Goal: Task Accomplishment & Management: Complete application form

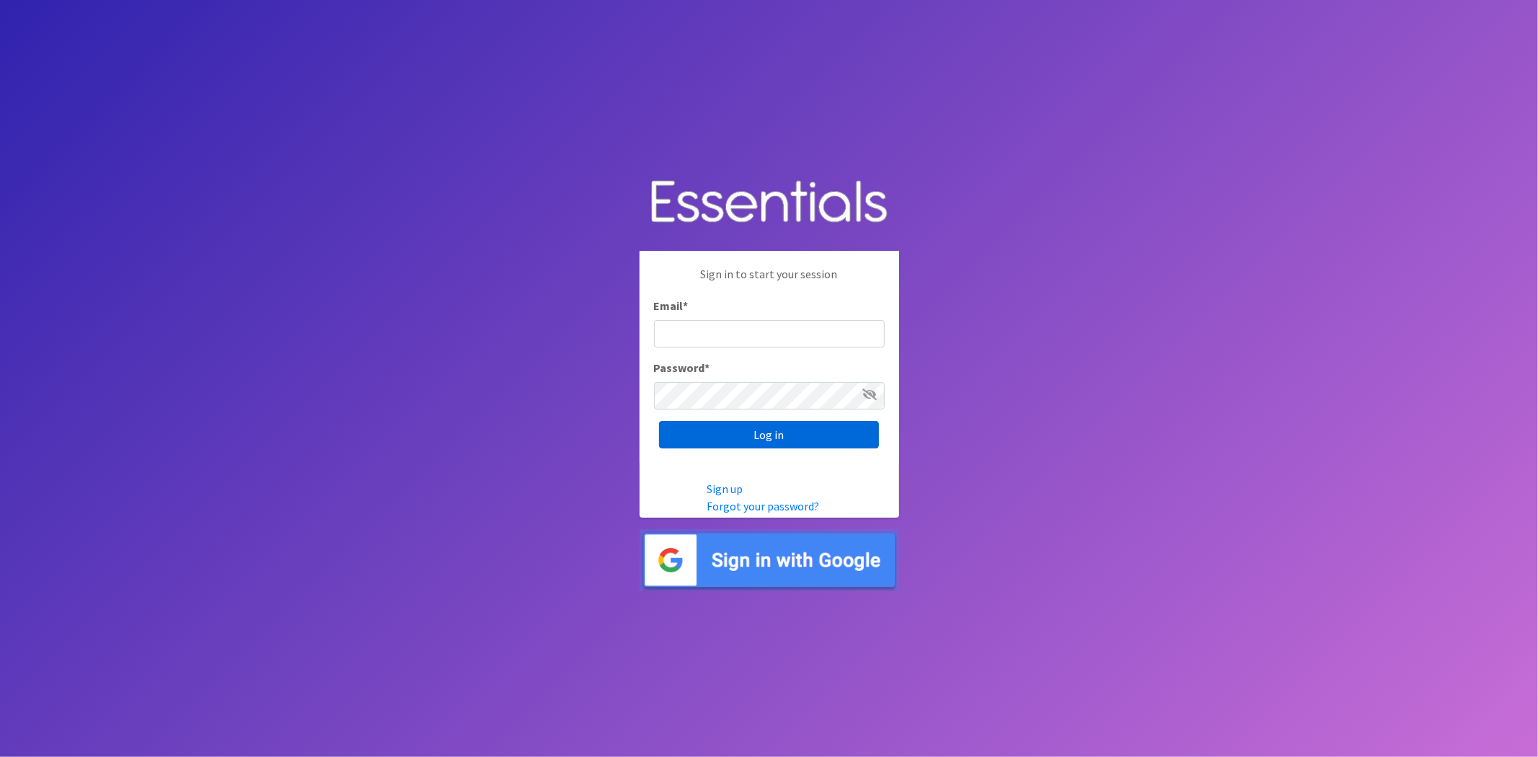
type input "analisacantu@austindiapers.org"
click at [794, 438] on input "Log in" at bounding box center [769, 434] width 220 height 27
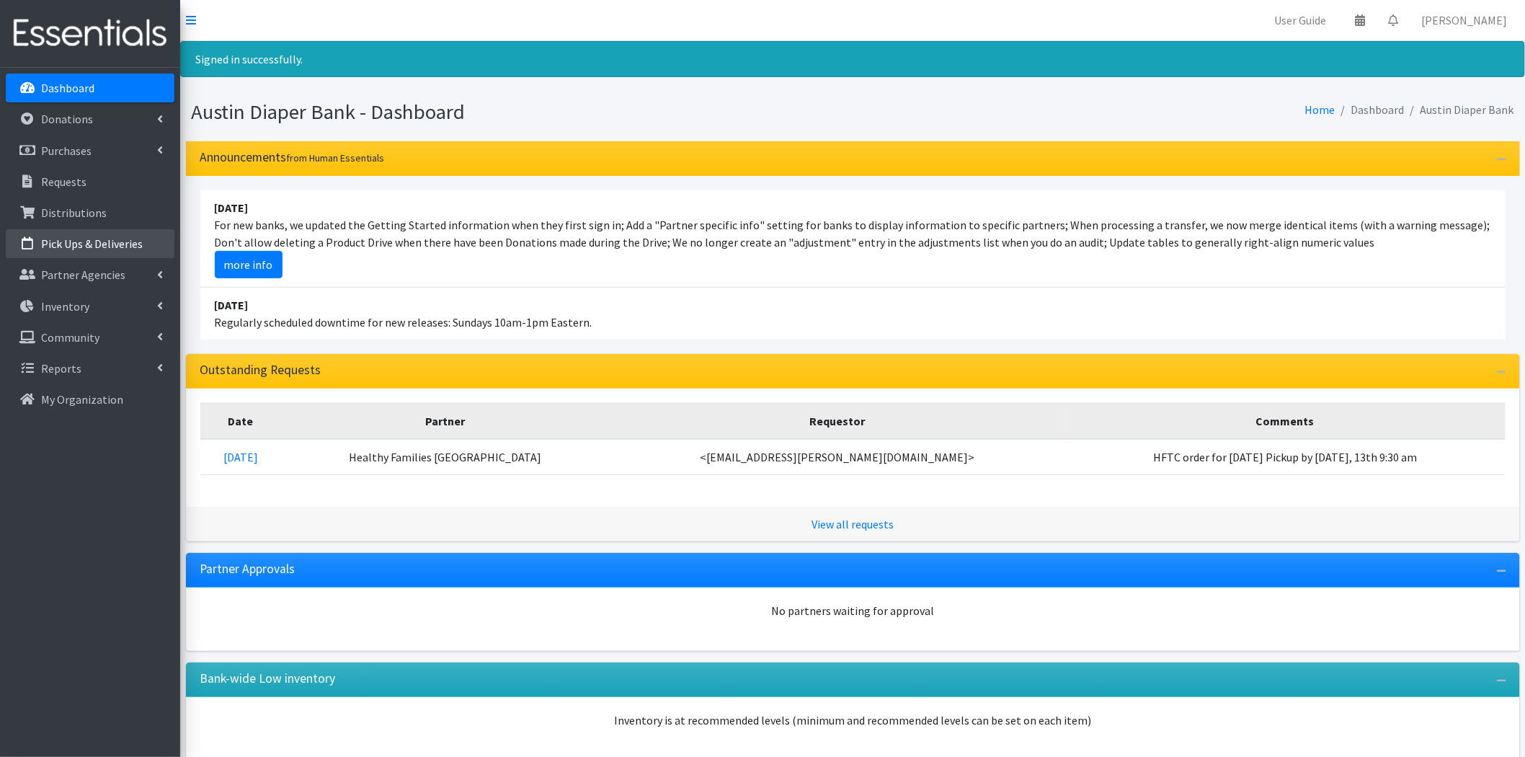
click at [110, 229] on link "Pick Ups & Deliveries" at bounding box center [90, 243] width 169 height 29
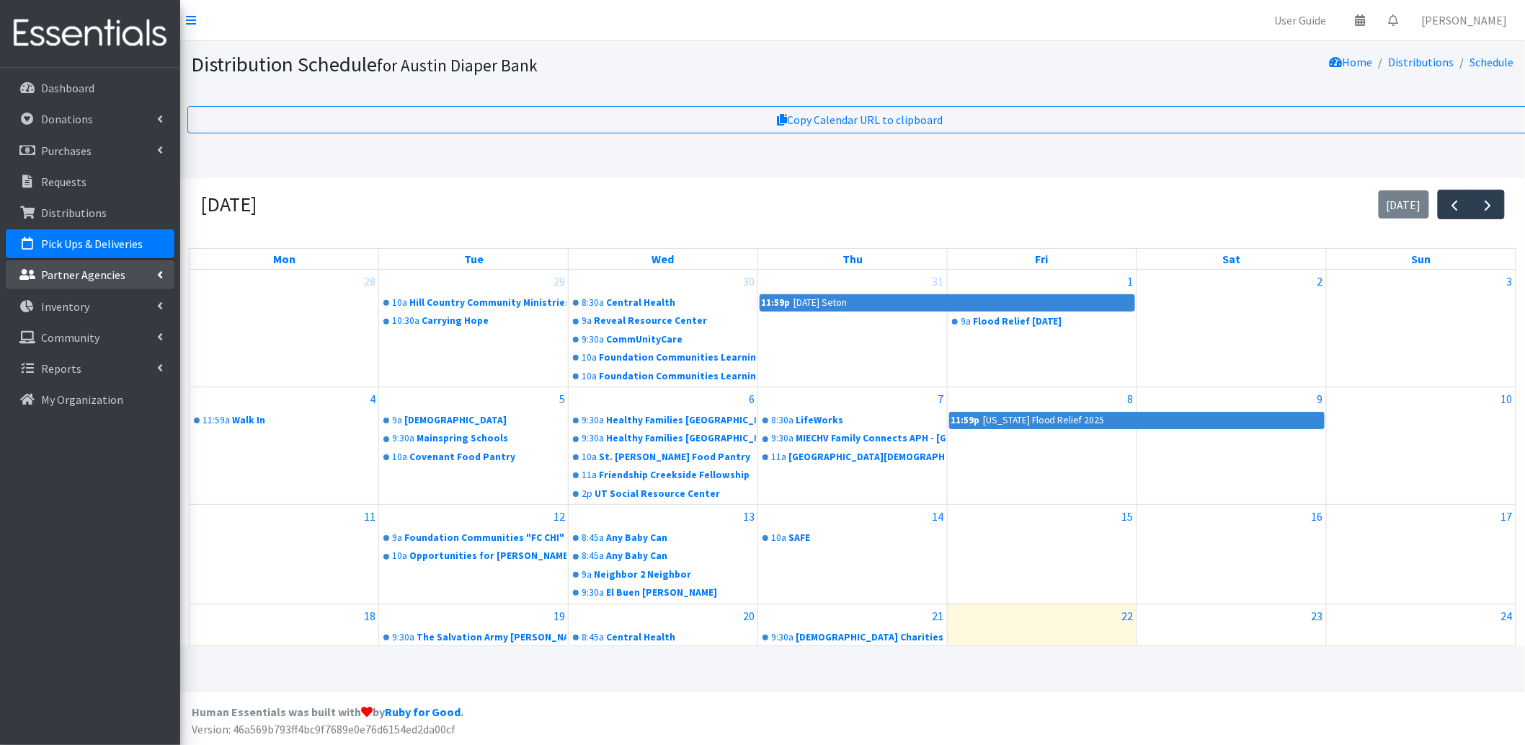
click at [82, 267] on p "Partner Agencies" at bounding box center [83, 274] width 84 height 14
drag, startPoint x: 89, startPoint y: 306, endPoint x: 144, endPoint y: 337, distance: 63.9
click at [89, 306] on link "All Partners" at bounding box center [90, 306] width 169 height 29
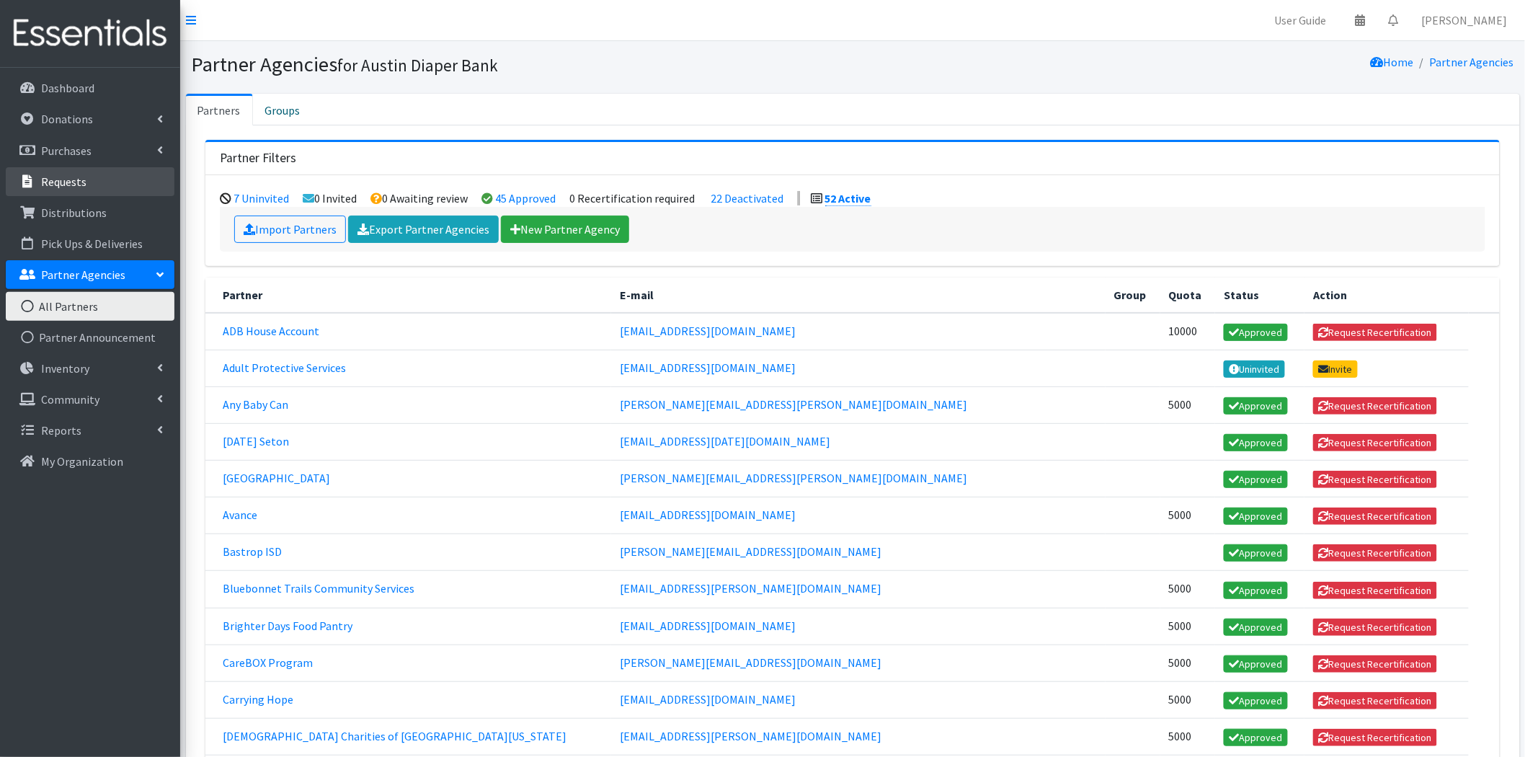
click at [87, 196] on li "Requests" at bounding box center [90, 182] width 169 height 31
click at [83, 219] on link "Distributions" at bounding box center [90, 212] width 169 height 29
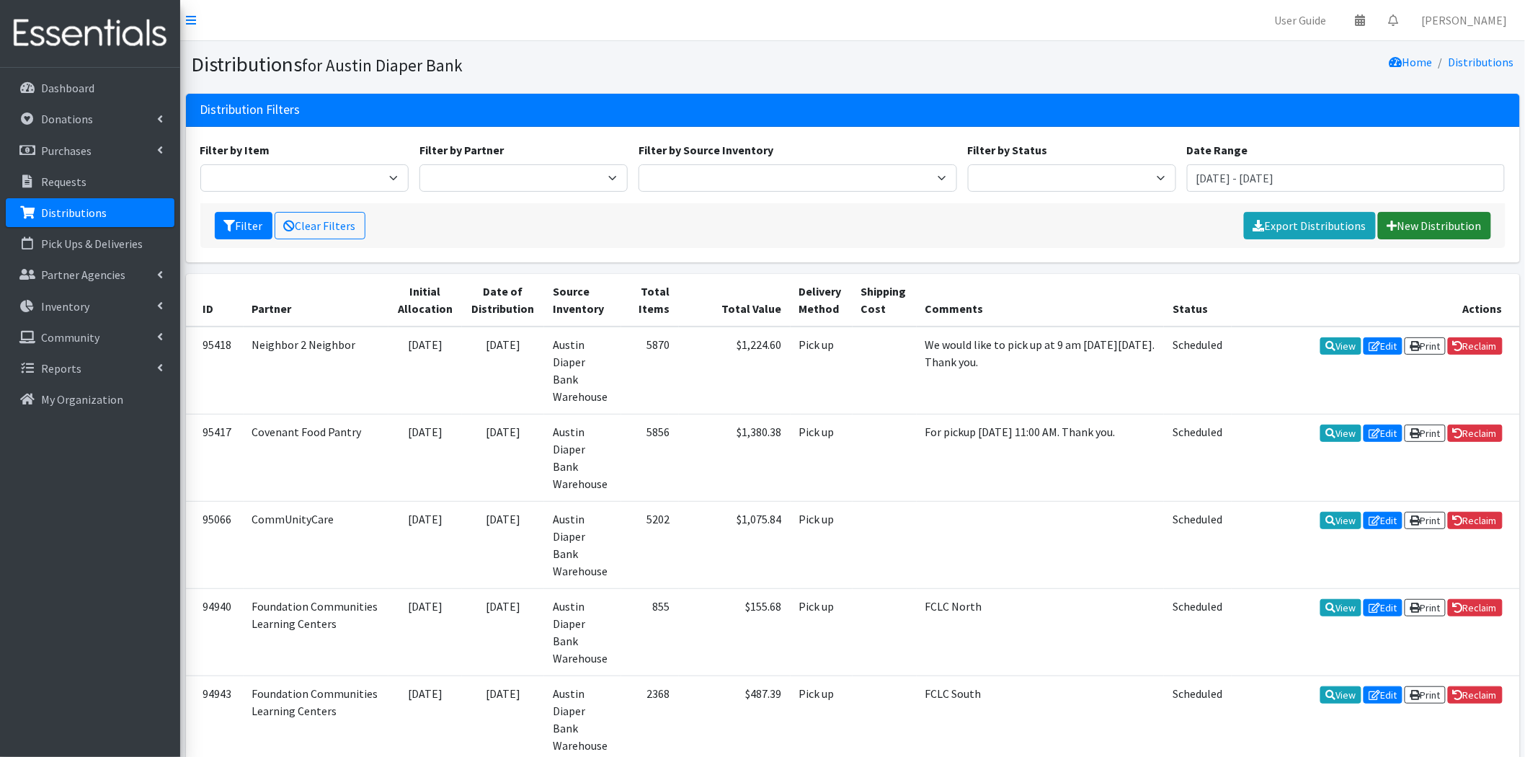
click at [1406, 226] on link "New Distribution" at bounding box center [1434, 225] width 113 height 27
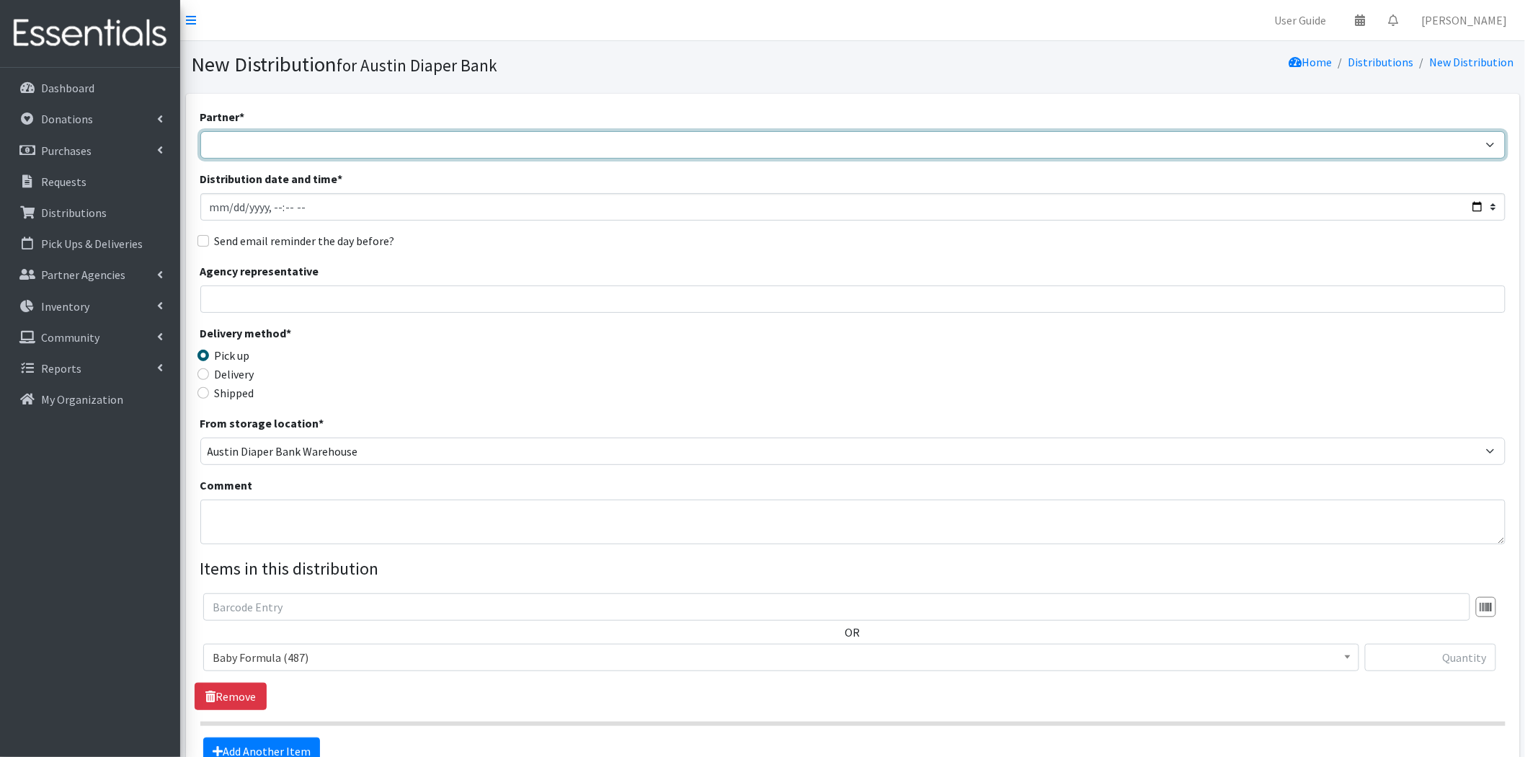
click at [380, 149] on select "ADB House Account Adult Protective Services Any Baby Can [DATE] [GEOGRAPHIC_DAT…" at bounding box center [852, 144] width 1305 height 27
select select "330"
click at [200, 131] on select "ADB House Account Adult Protective Services Any Baby Can [DATE] [GEOGRAPHIC_DAT…" at bounding box center [852, 144] width 1305 height 27
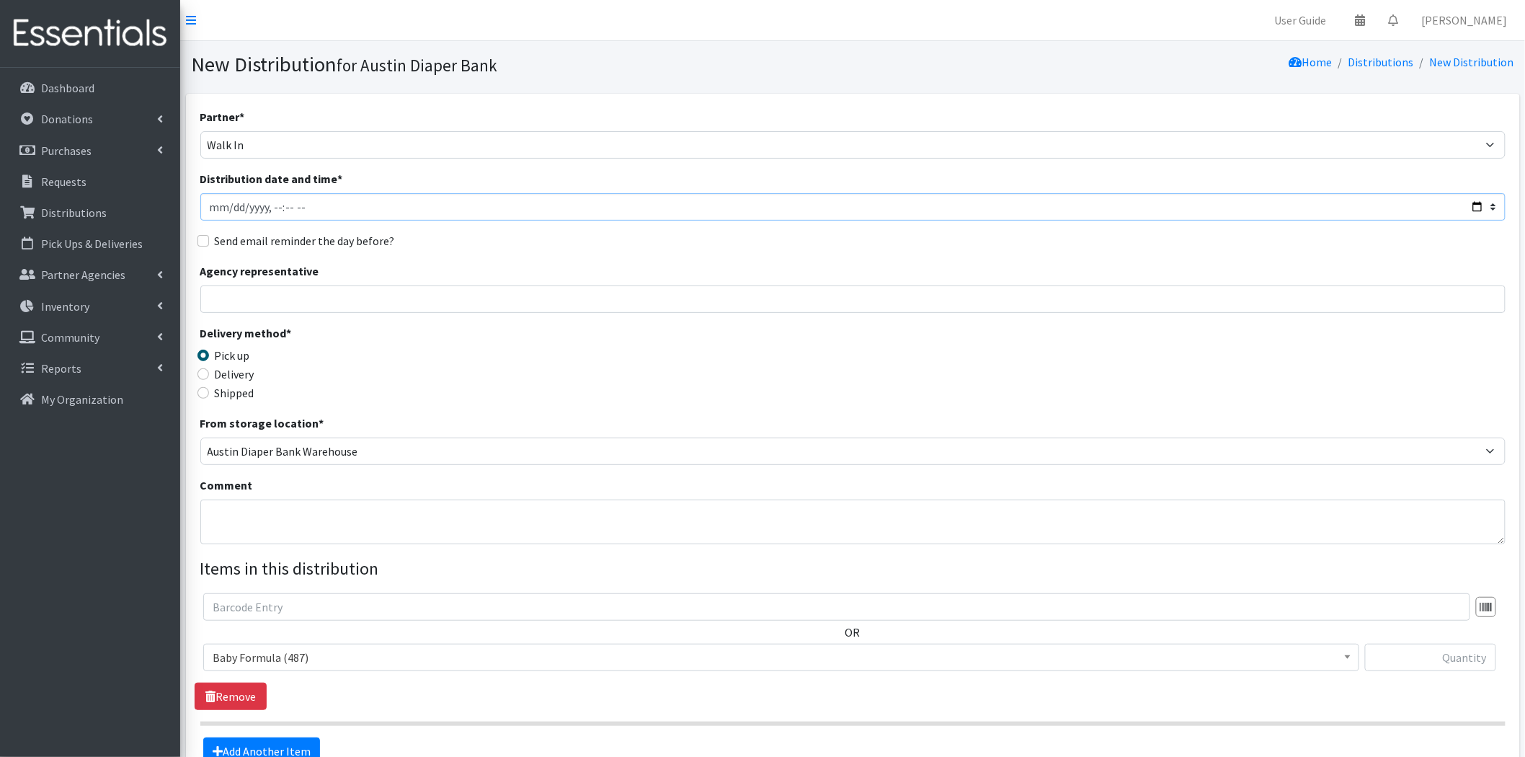
click at [236, 206] on input "Distribution date and time *" at bounding box center [852, 206] width 1305 height 27
click at [231, 209] on input "Distribution date and time *" at bounding box center [852, 206] width 1305 height 27
type input "[DATE]T23:59"
click at [275, 204] on input "Distribution date and time *" at bounding box center [852, 206] width 1305 height 27
click at [268, 304] on input "Agency representative" at bounding box center [852, 298] width 1305 height 27
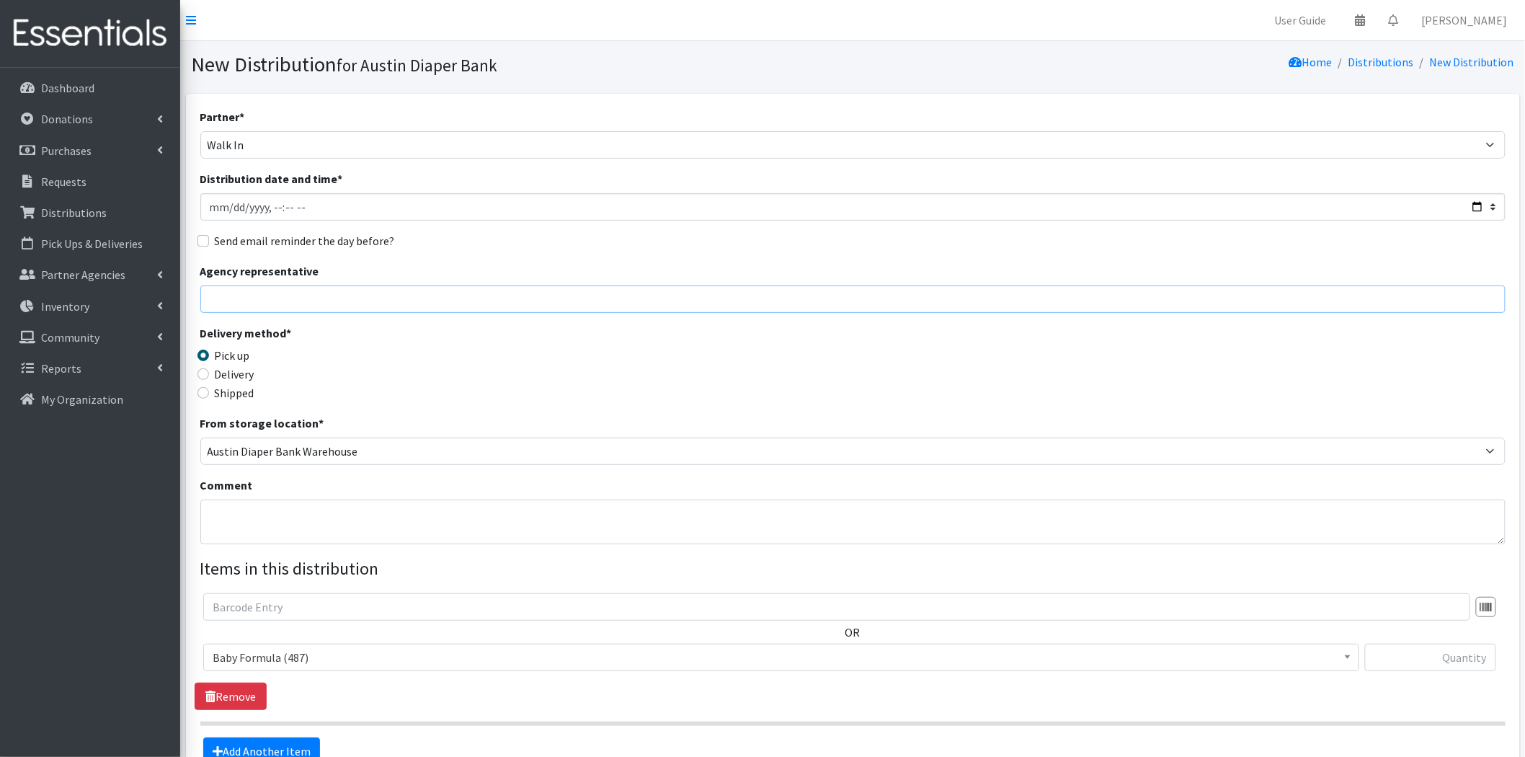
type input "Analisa Lundberg"
click at [506, 398] on div "Shipped" at bounding box center [363, 392] width 327 height 17
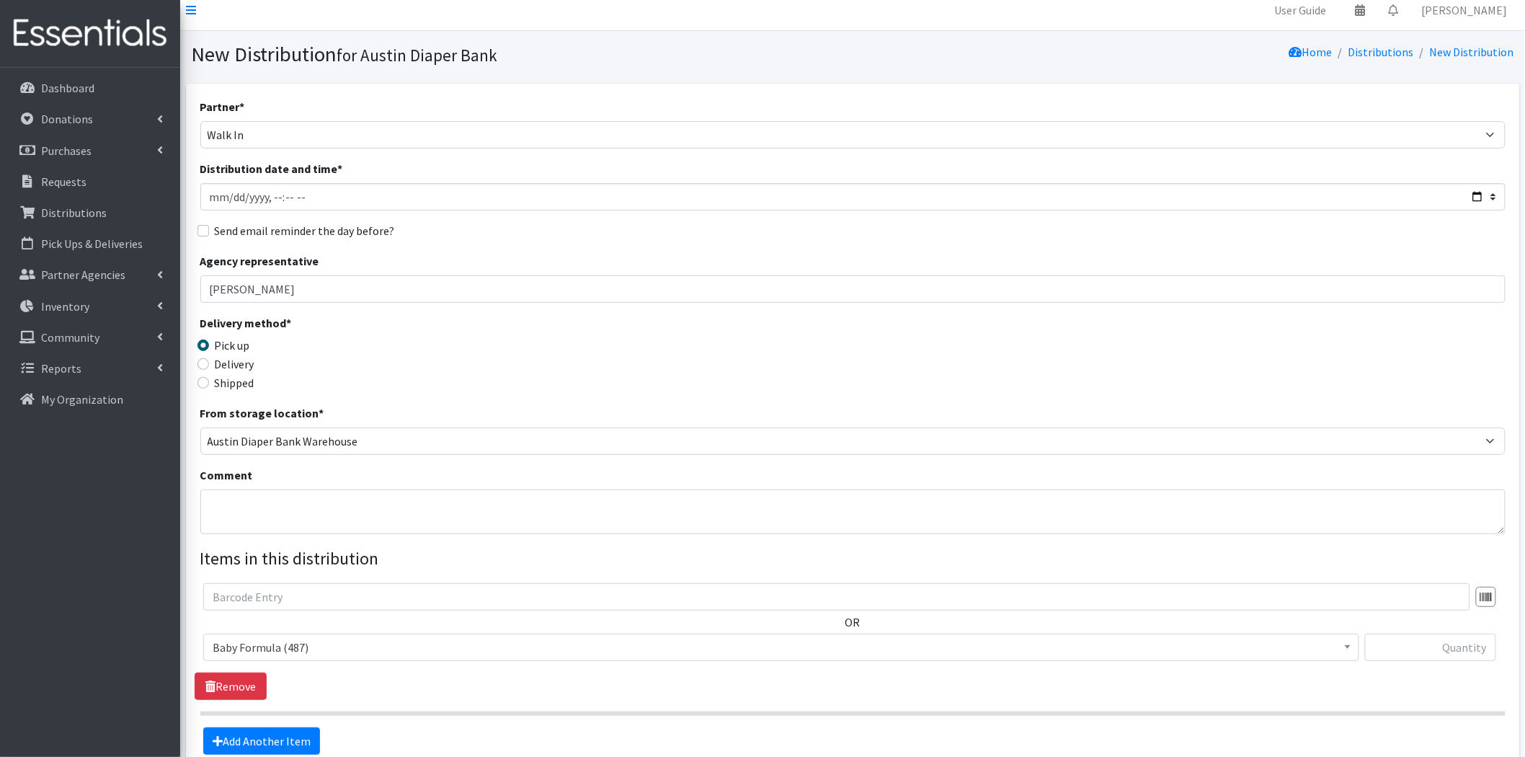
scroll to position [156, 0]
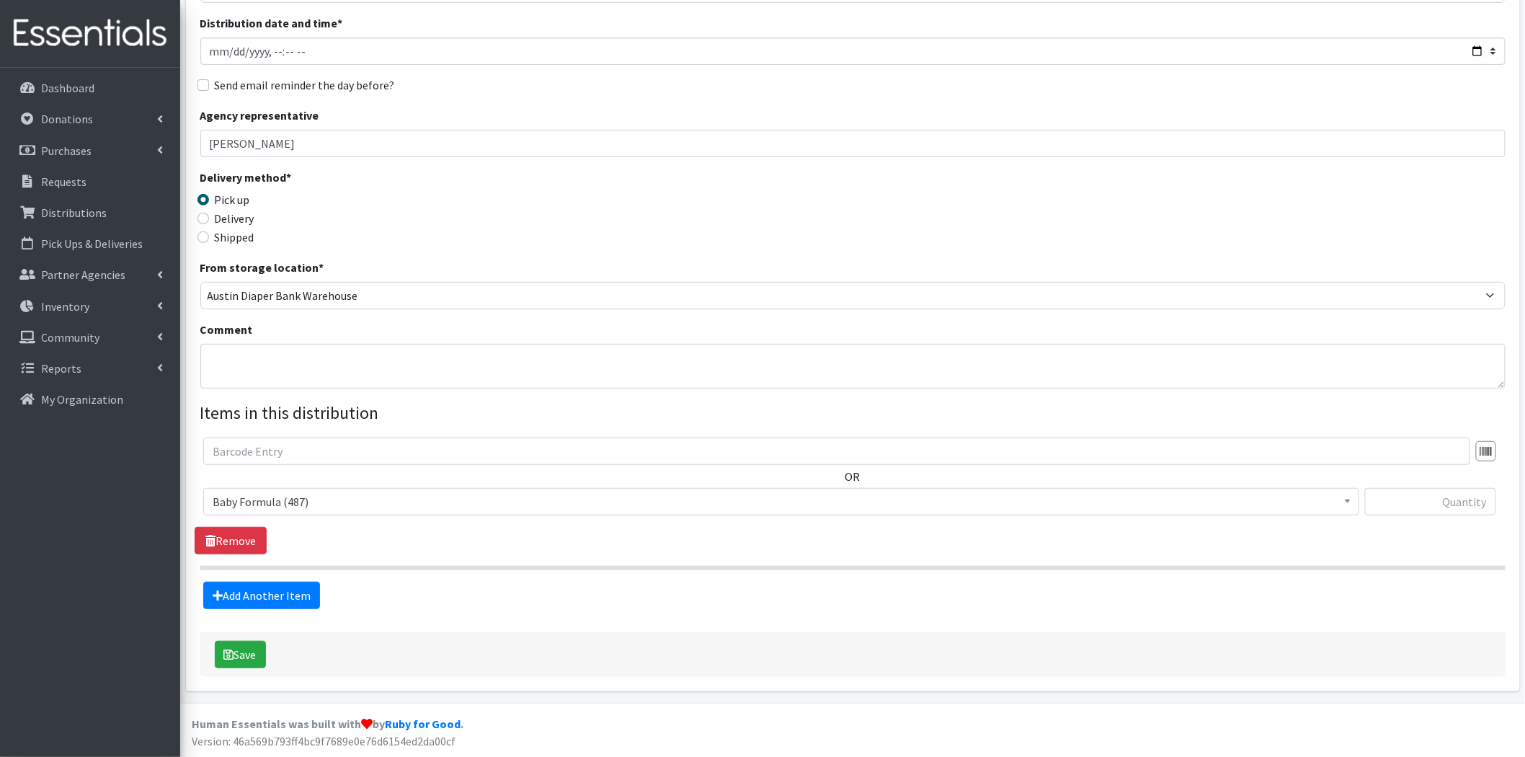
click at [315, 495] on span "Baby Formula (487)" at bounding box center [781, 502] width 1137 height 20
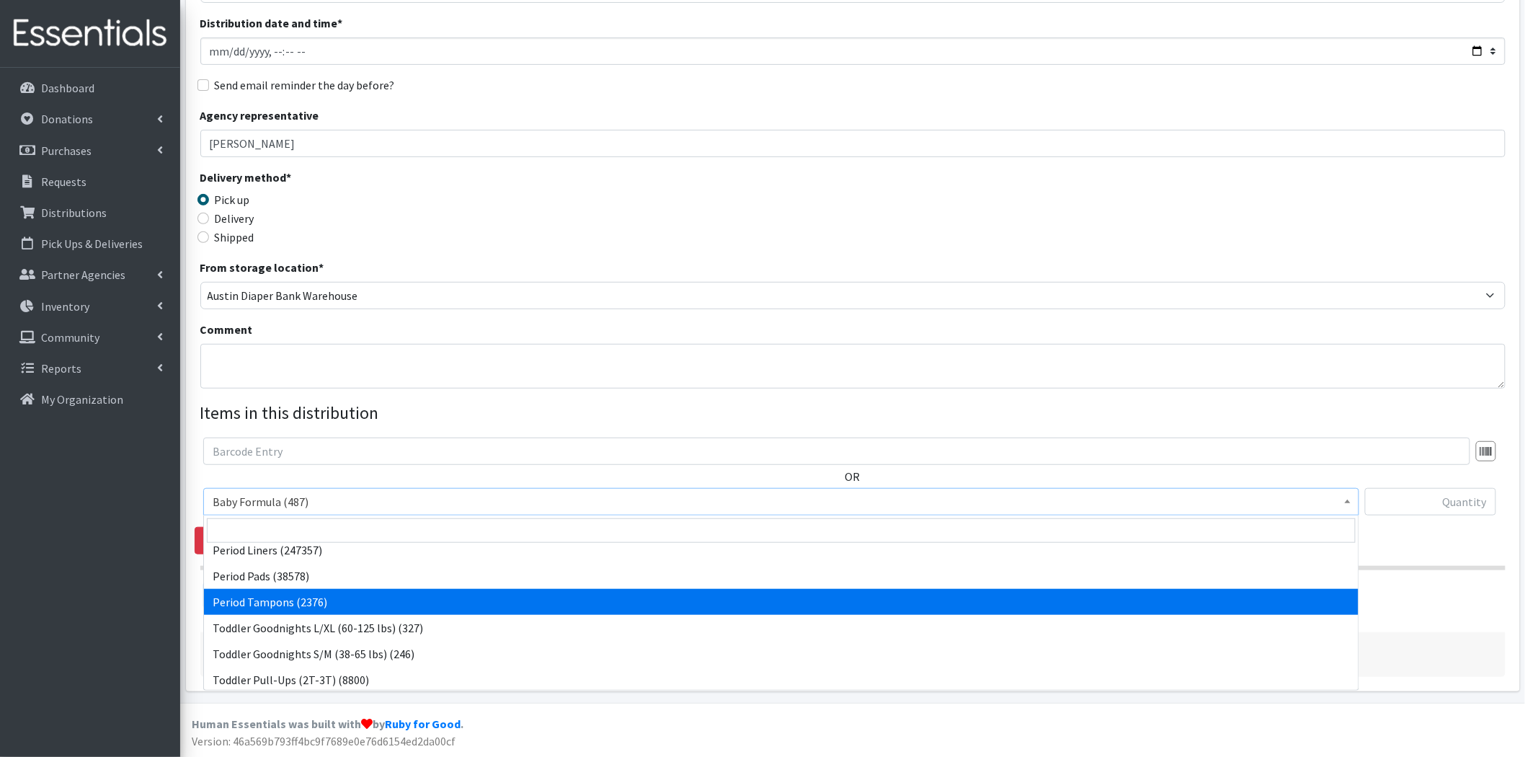
scroll to position [240, 0]
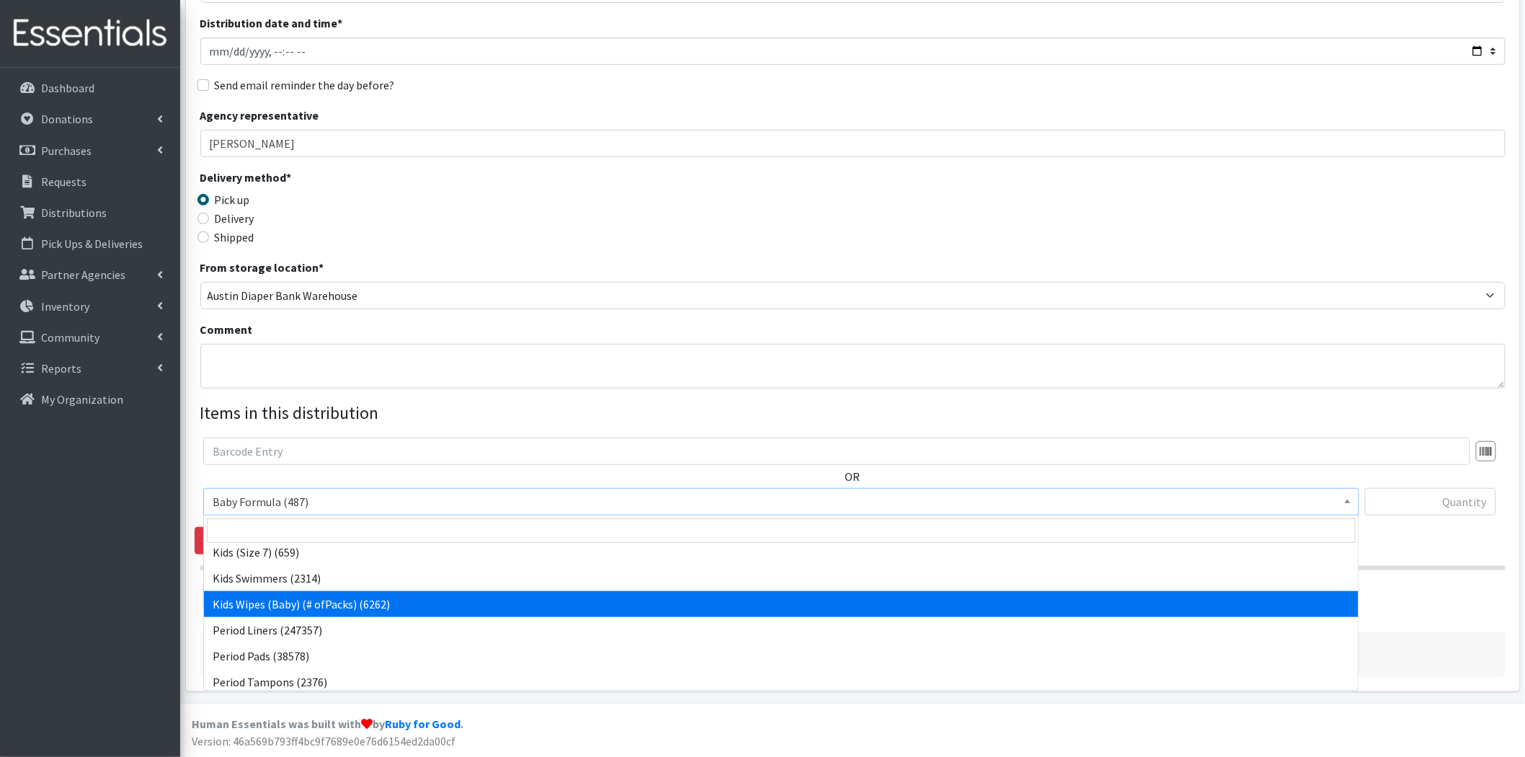
select select "434"
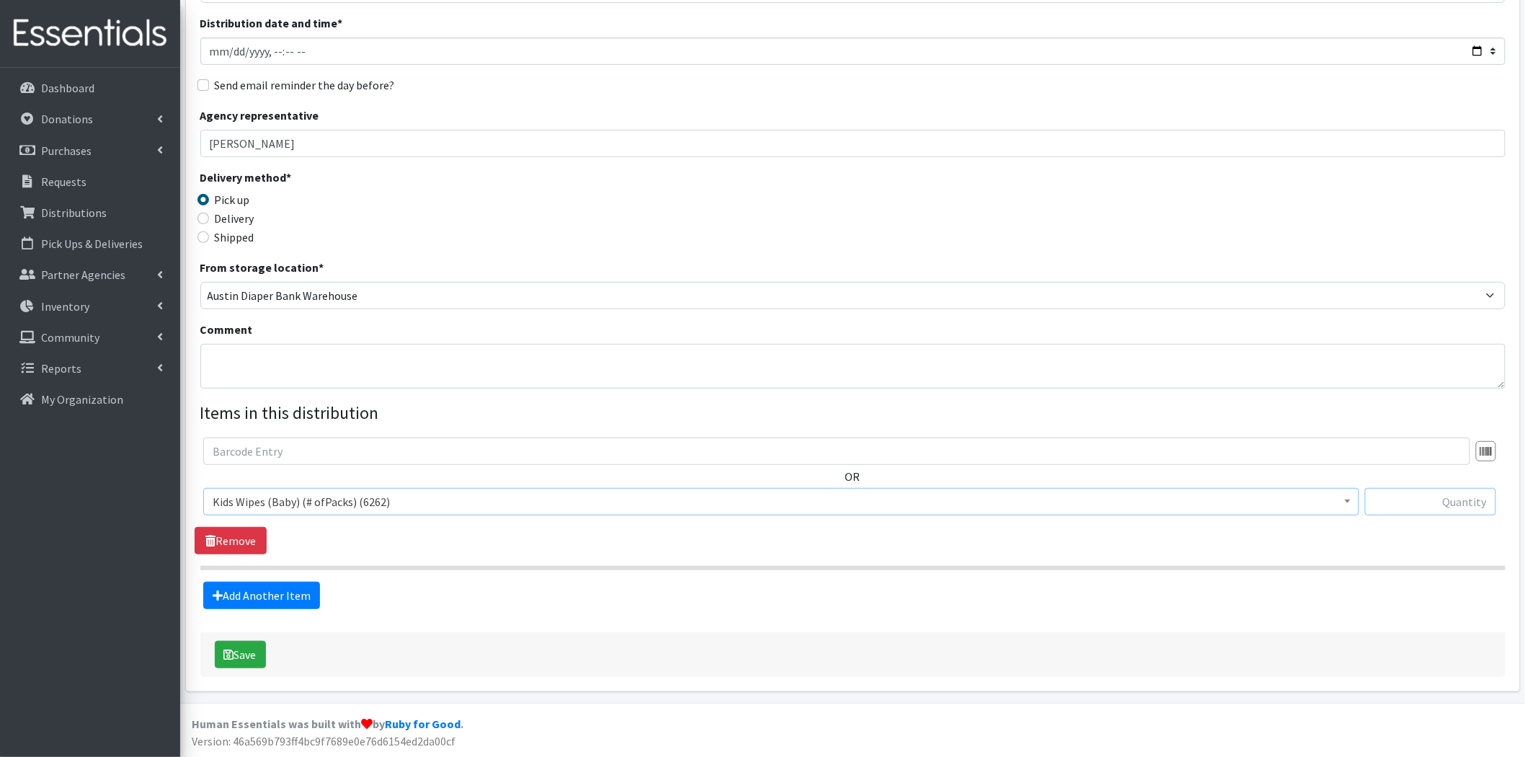
click at [1419, 505] on input "text" at bounding box center [1430, 501] width 131 height 27
type input "1"
drag, startPoint x: 1180, startPoint y: 548, endPoint x: 1168, endPoint y: 555, distance: 14.2
click at [1180, 548] on div "OR Baby Formula (487) Kids (Newborn) (16354) Kids (Preemie) (386) Kids (Size 1)…" at bounding box center [853, 496] width 1316 height 117
click at [258, 582] on link "Add Another Item" at bounding box center [261, 595] width 117 height 27
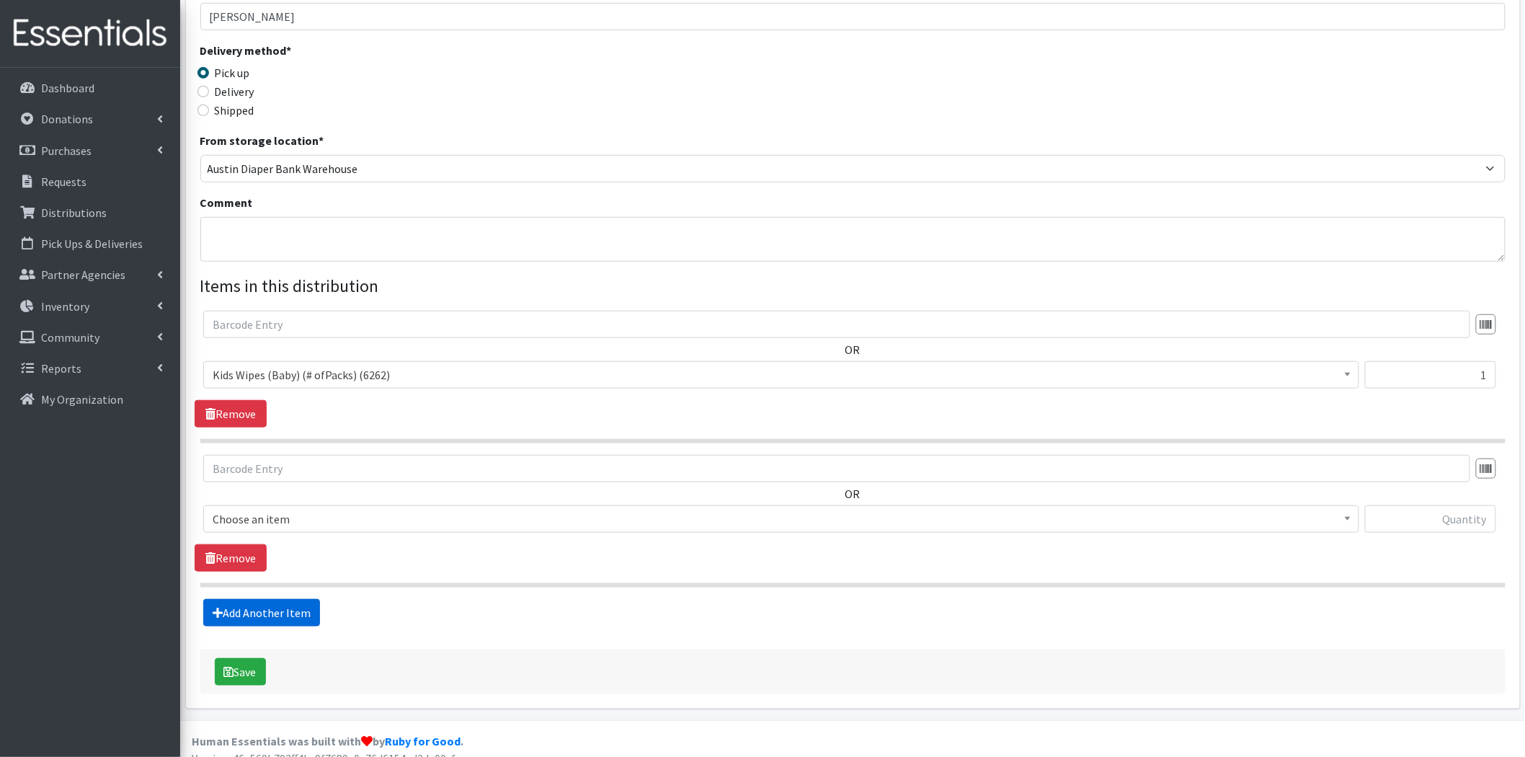
scroll to position [300, 0]
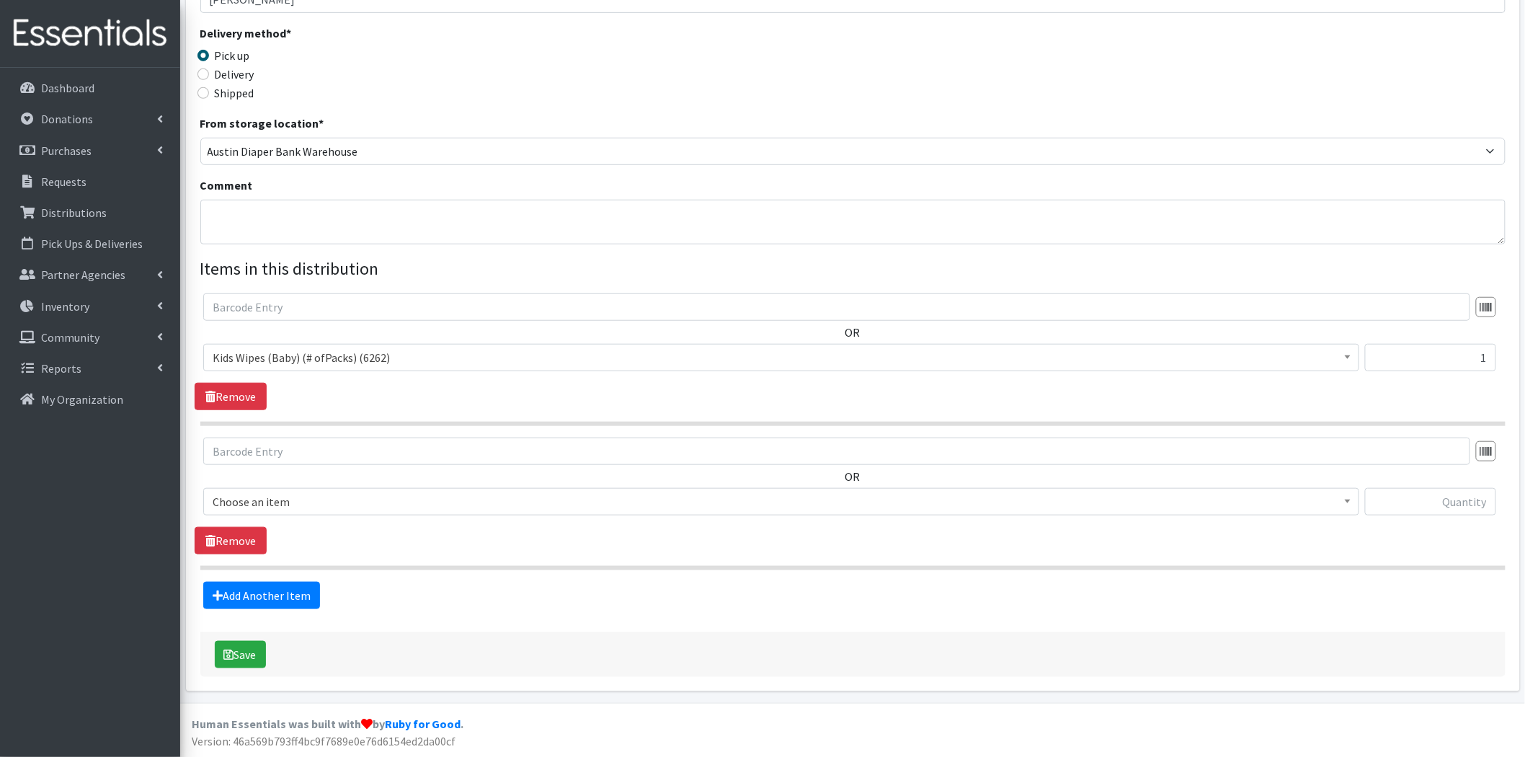
click at [301, 510] on span "Choose an item" at bounding box center [781, 502] width 1137 height 20
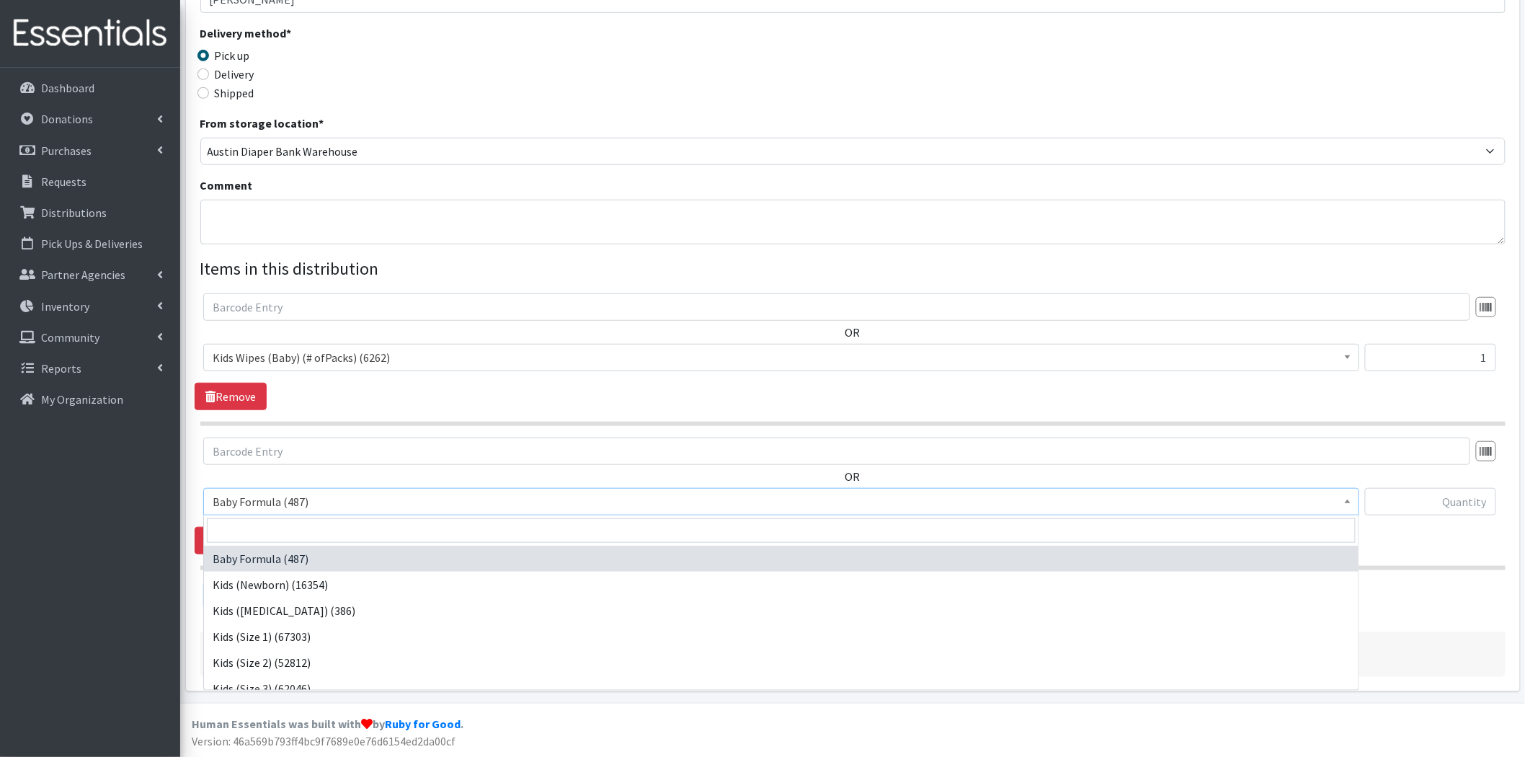
scroll to position [160, 0]
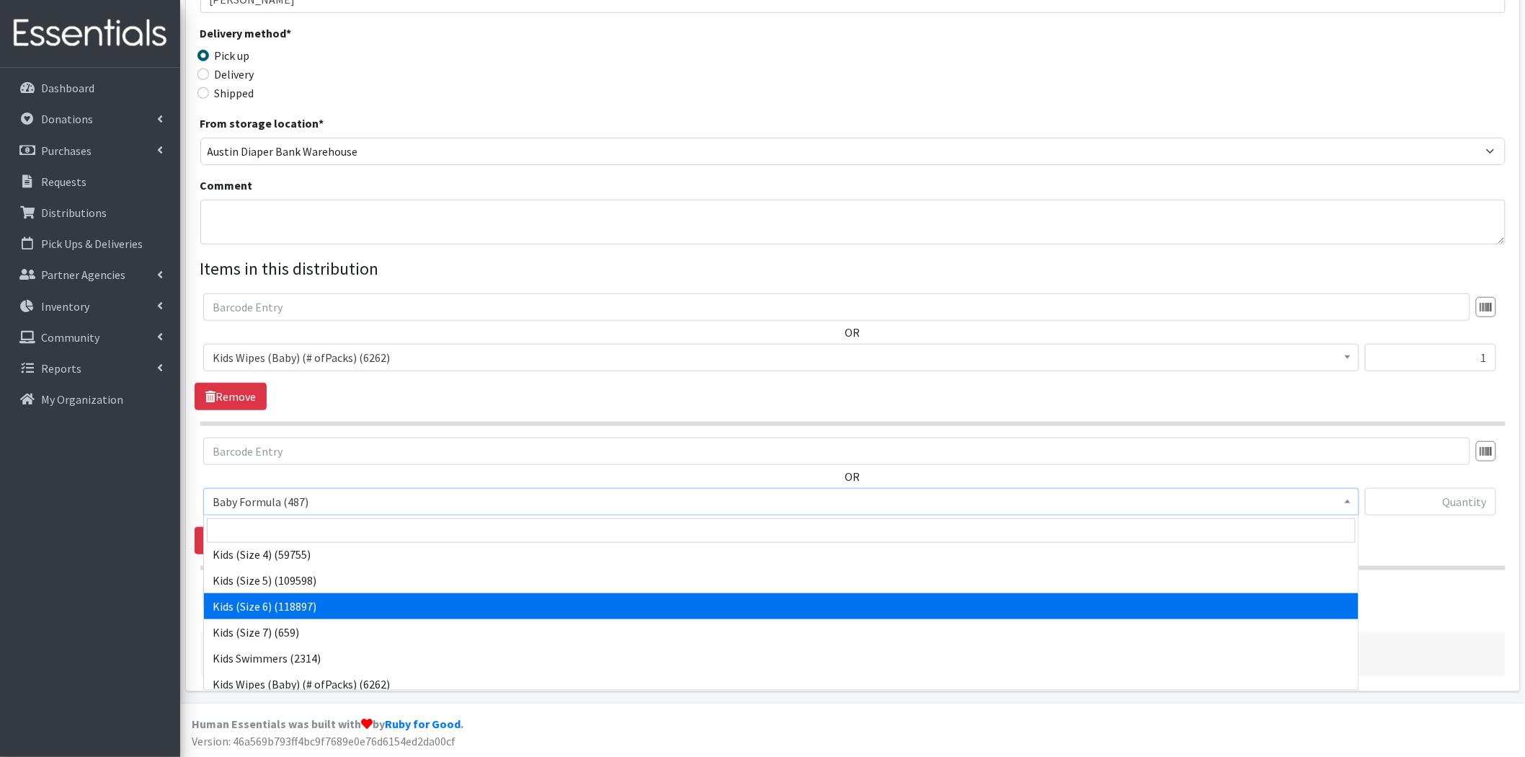
select select "460"
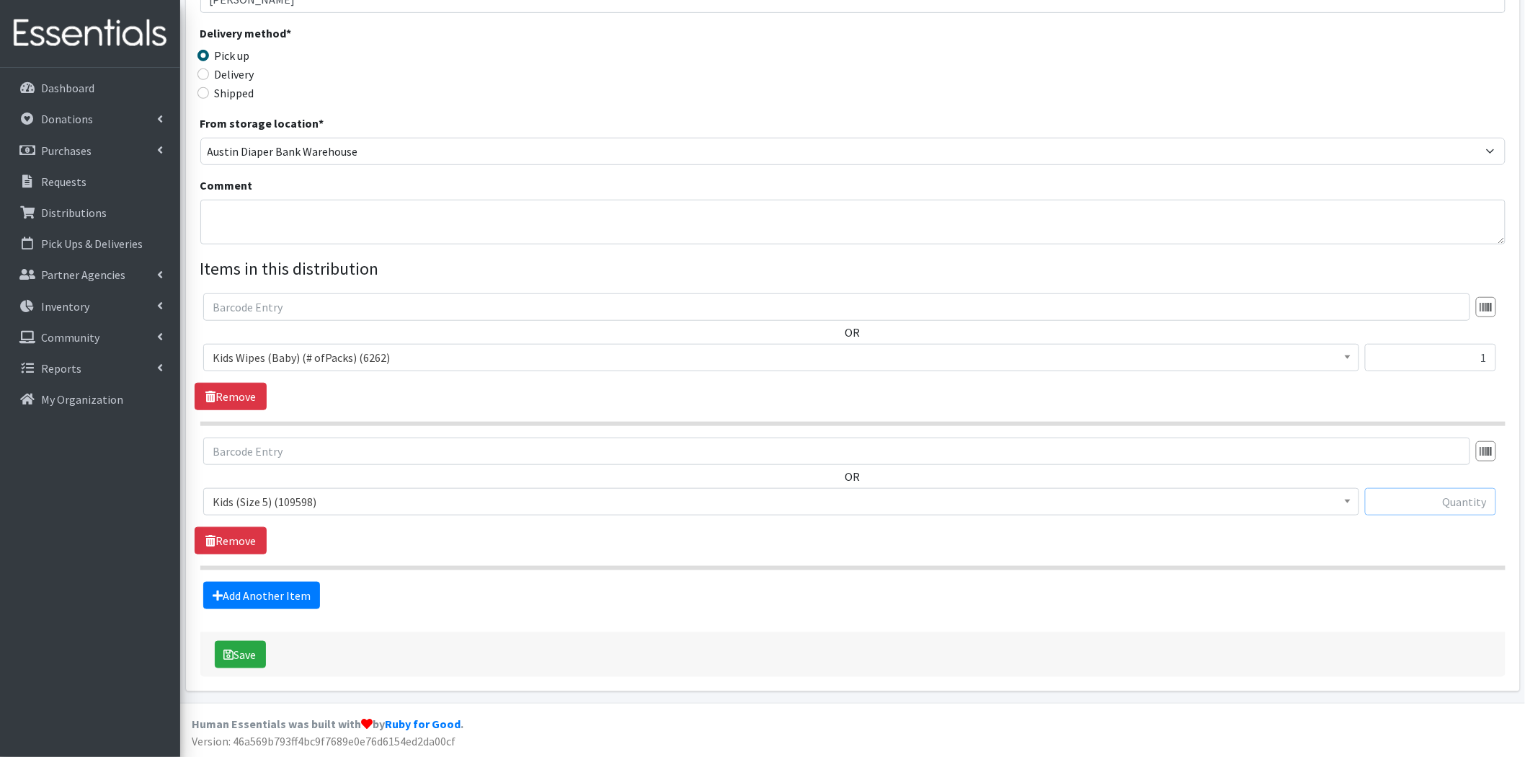
click at [1462, 500] on input "text" at bounding box center [1430, 501] width 131 height 27
type input "25"
click at [1242, 560] on section "OR Baby Formula (487) Kids (Newborn) (16354) Kids (Preemie) (386) Kids (Size 1)…" at bounding box center [852, 504] width 1305 height 133
click at [234, 588] on link "Add Another Item" at bounding box center [261, 595] width 117 height 27
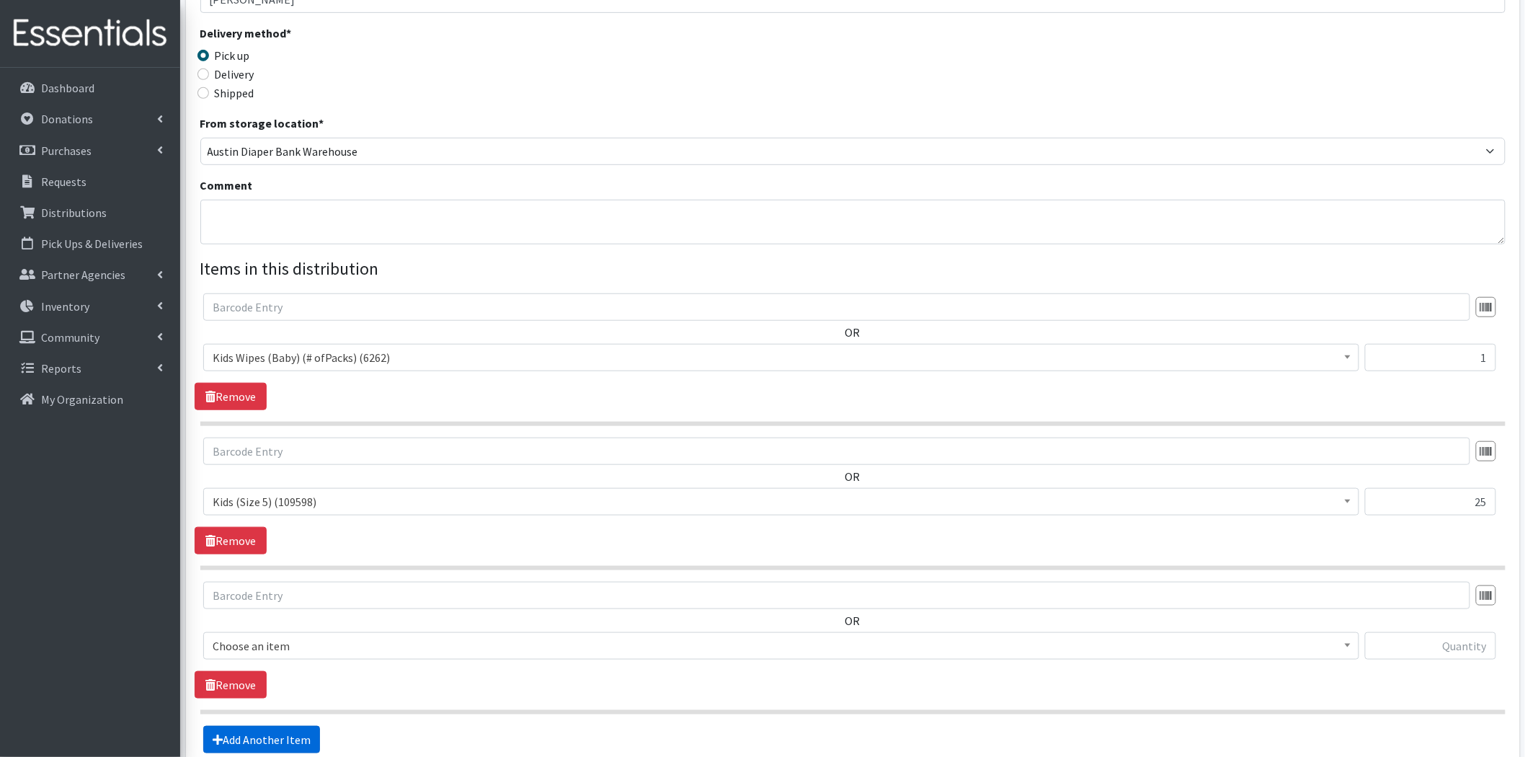
scroll to position [444, 0]
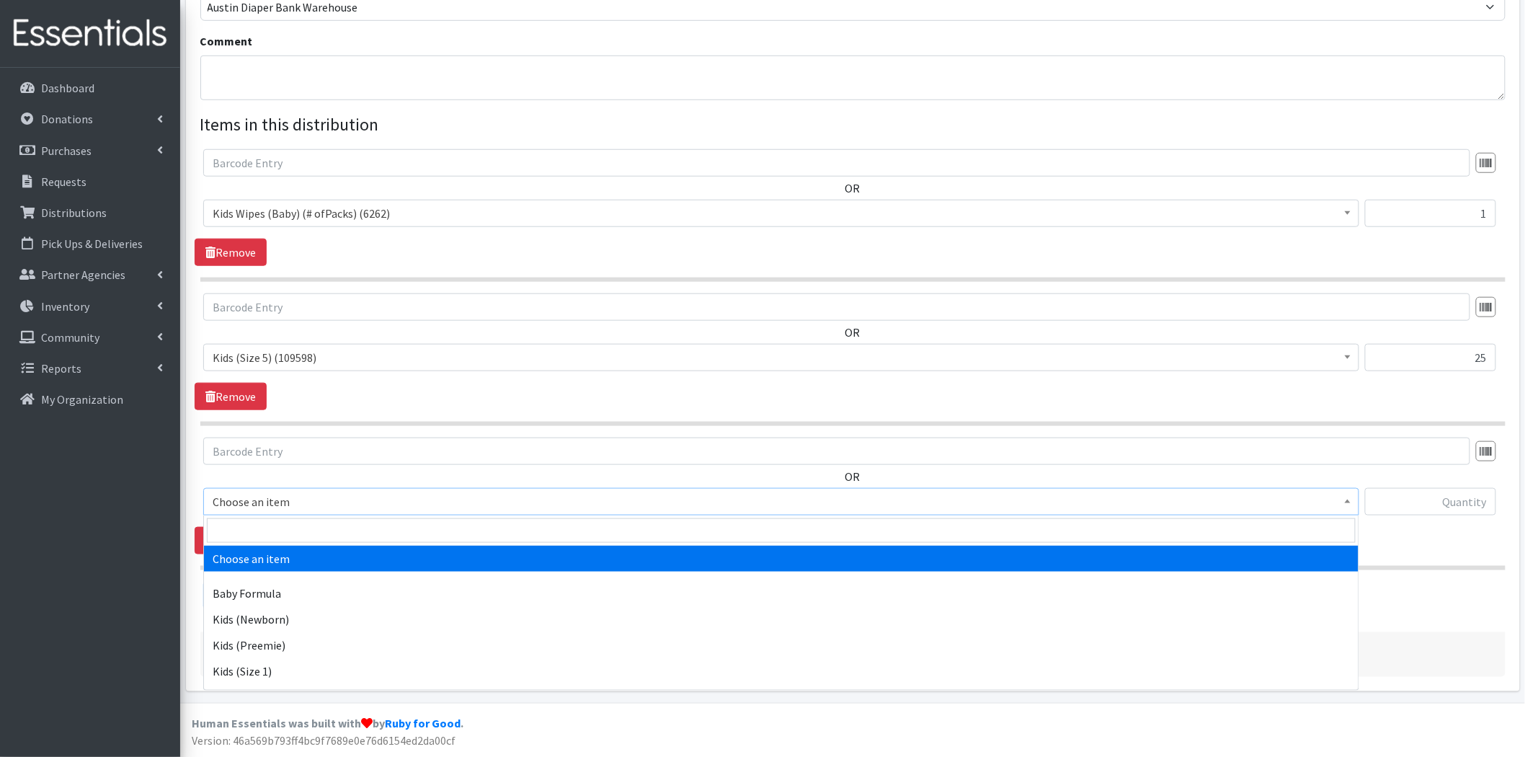
click at [327, 497] on span "Choose an item" at bounding box center [781, 502] width 1137 height 20
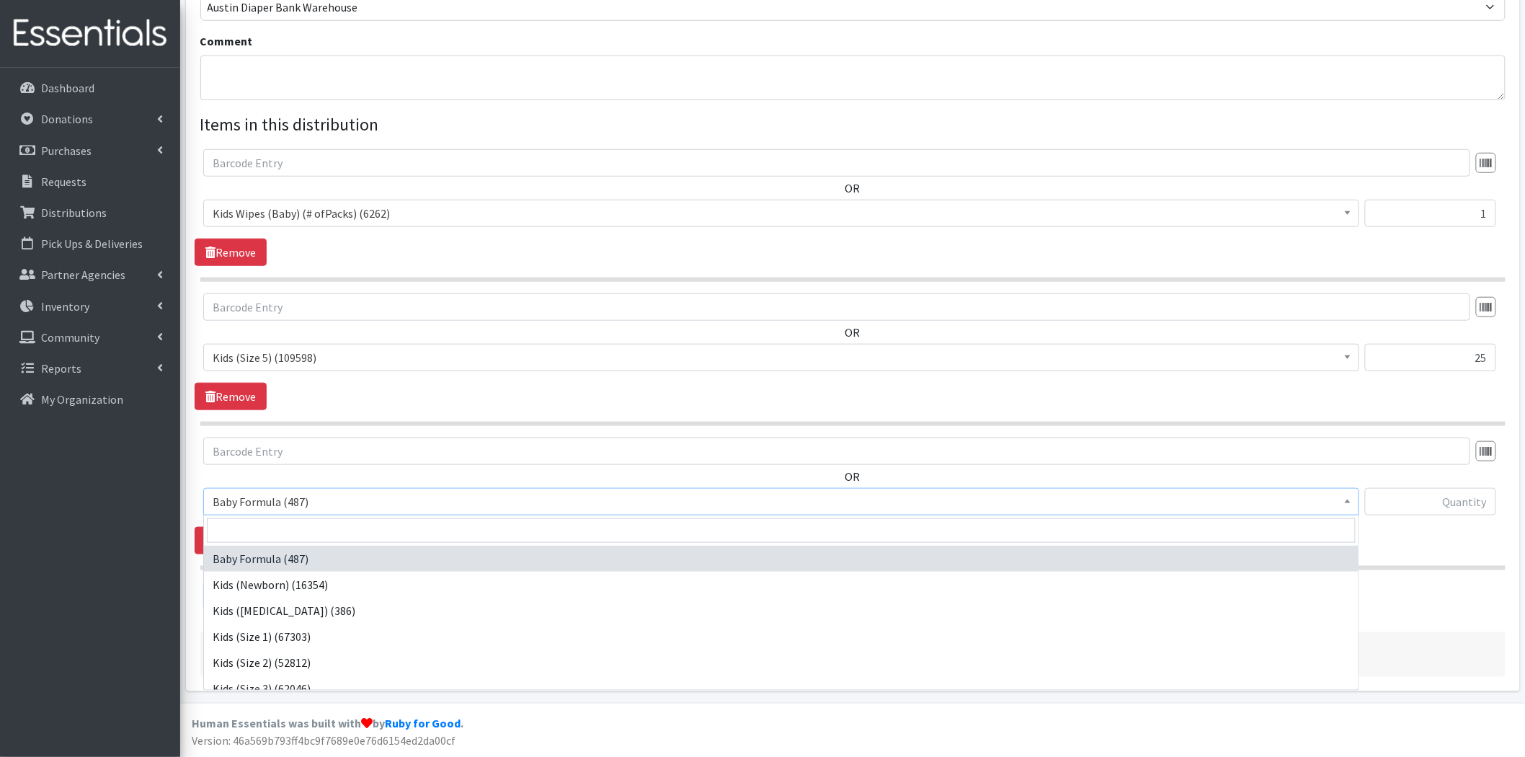
scroll to position [159, 0]
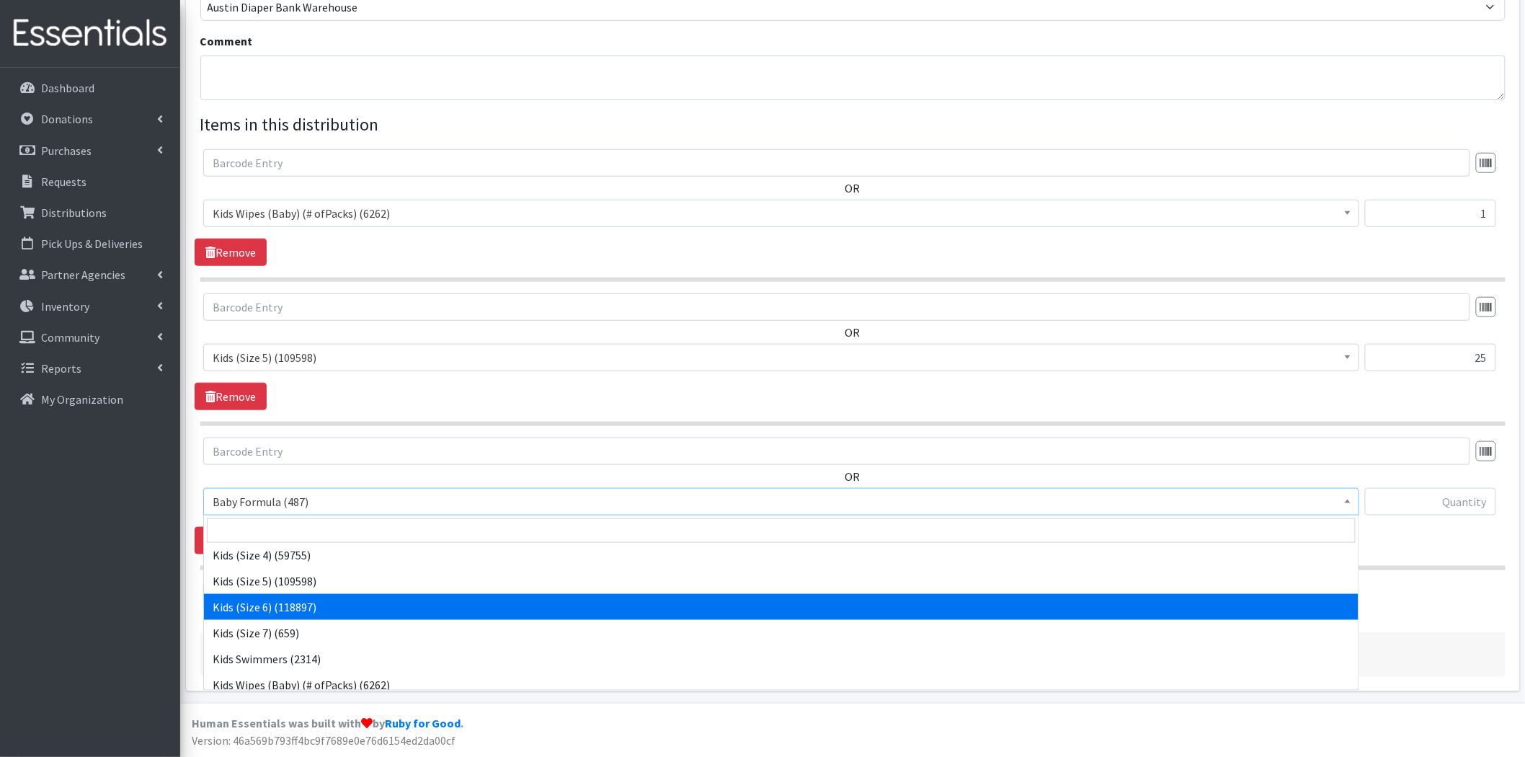
select select "462"
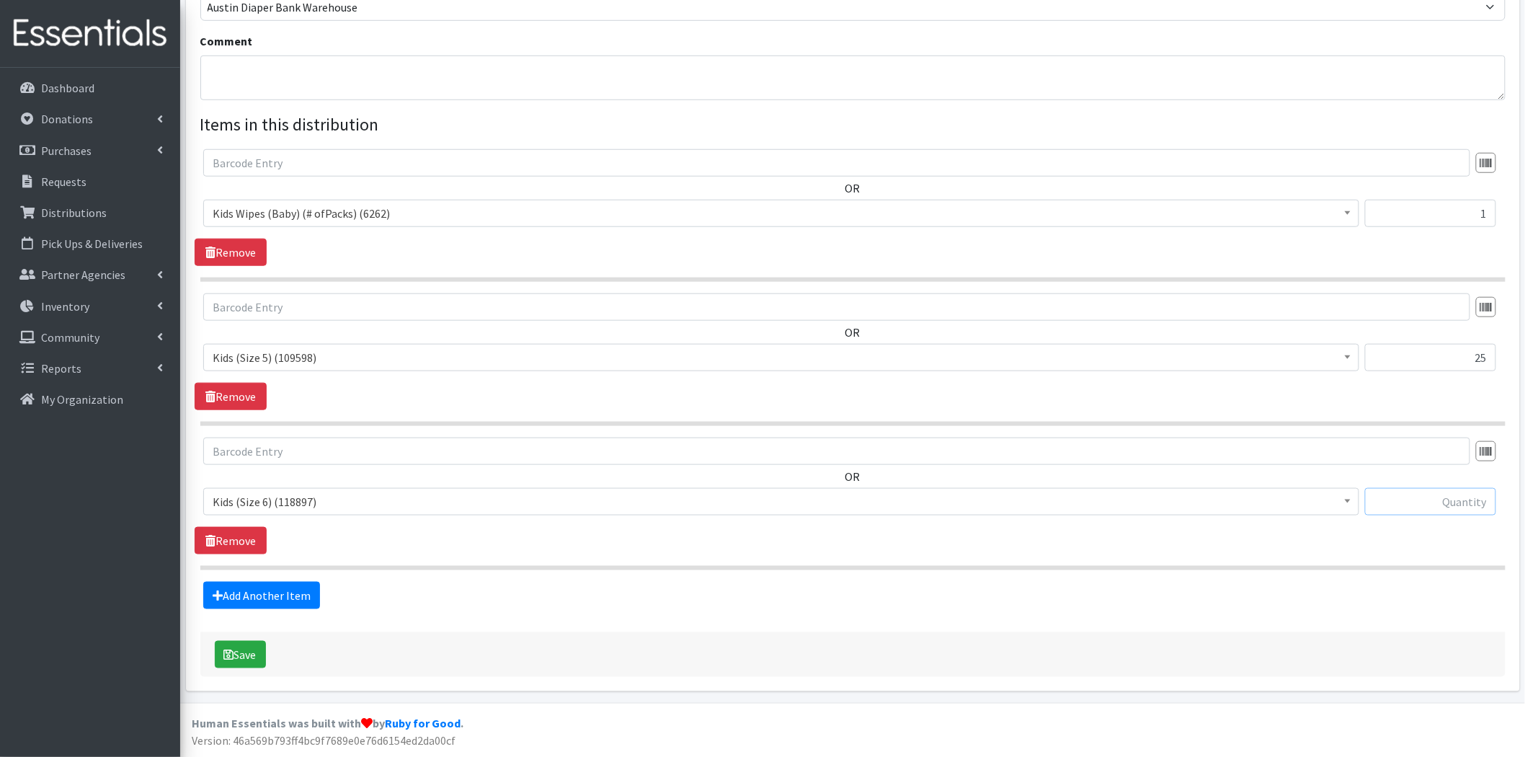
click at [1430, 507] on input "text" at bounding box center [1430, 501] width 131 height 27
type input "25"
click at [1323, 580] on fieldset "Items in this distribution OR Baby Formula (487) Kids (Newborn) (16354) Kids (P…" at bounding box center [852, 360] width 1305 height 497
click at [280, 593] on link "Add Another Item" at bounding box center [261, 595] width 117 height 27
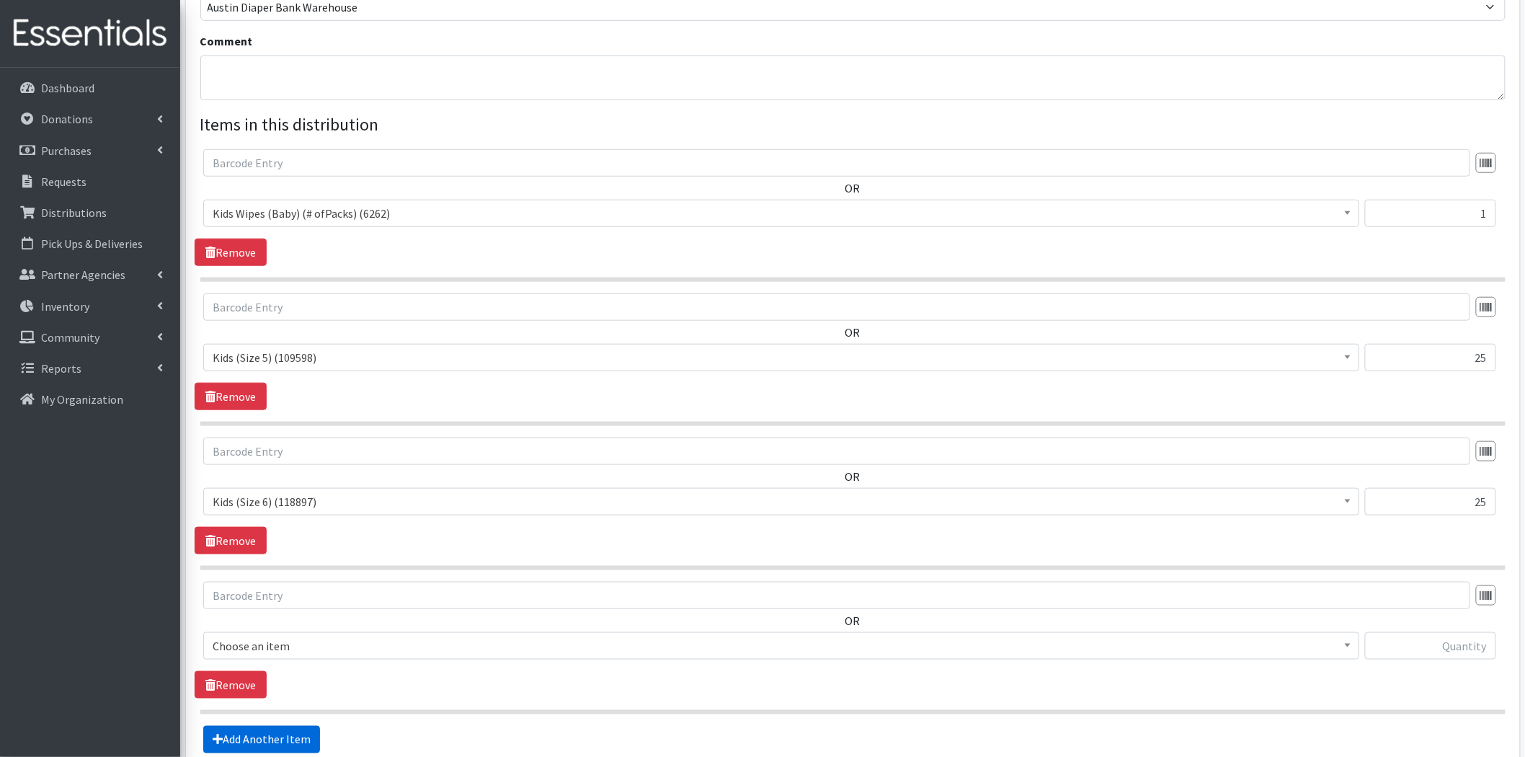
scroll to position [588, 0]
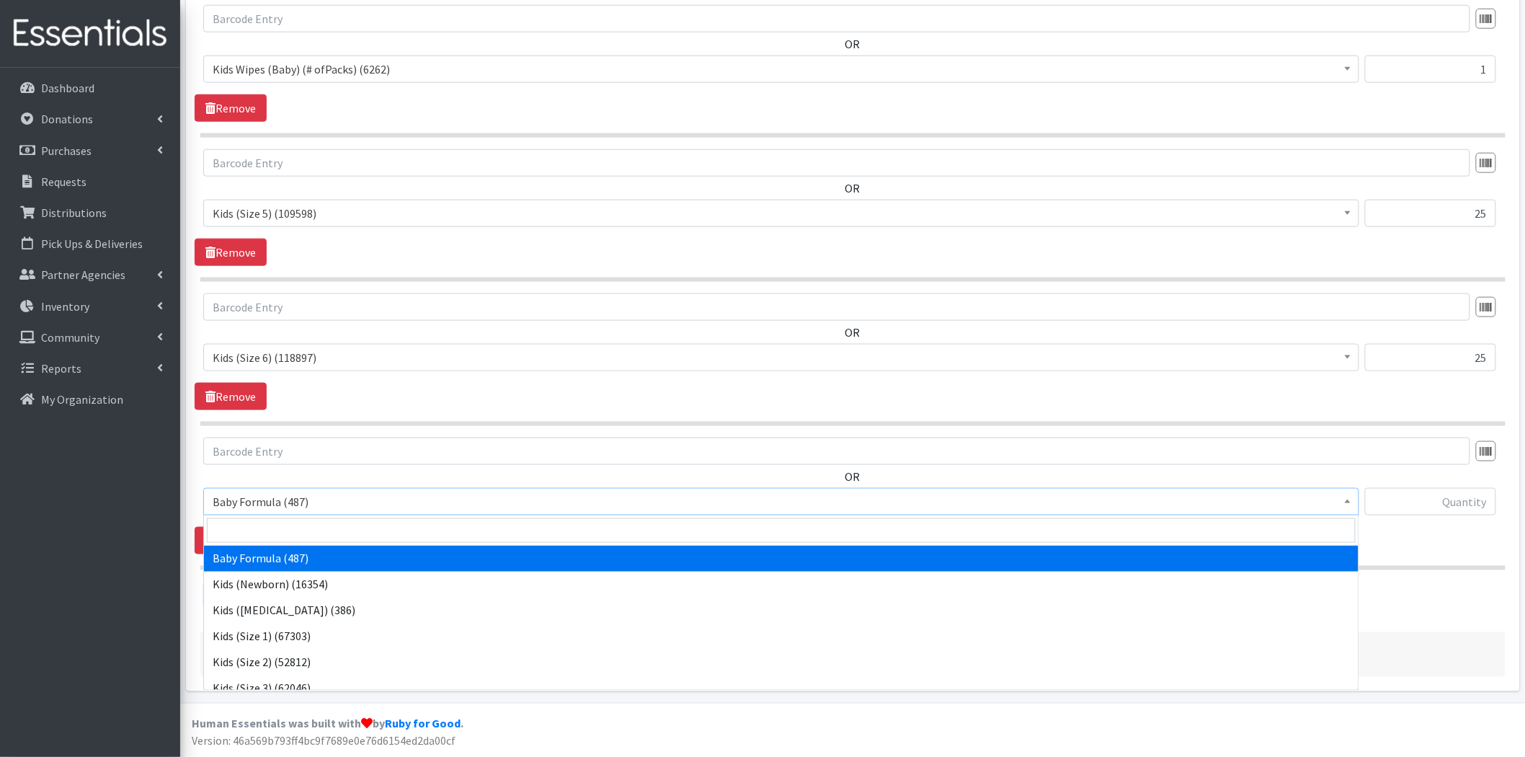
click at [334, 492] on span "Baby Formula (487)" at bounding box center [781, 502] width 1137 height 20
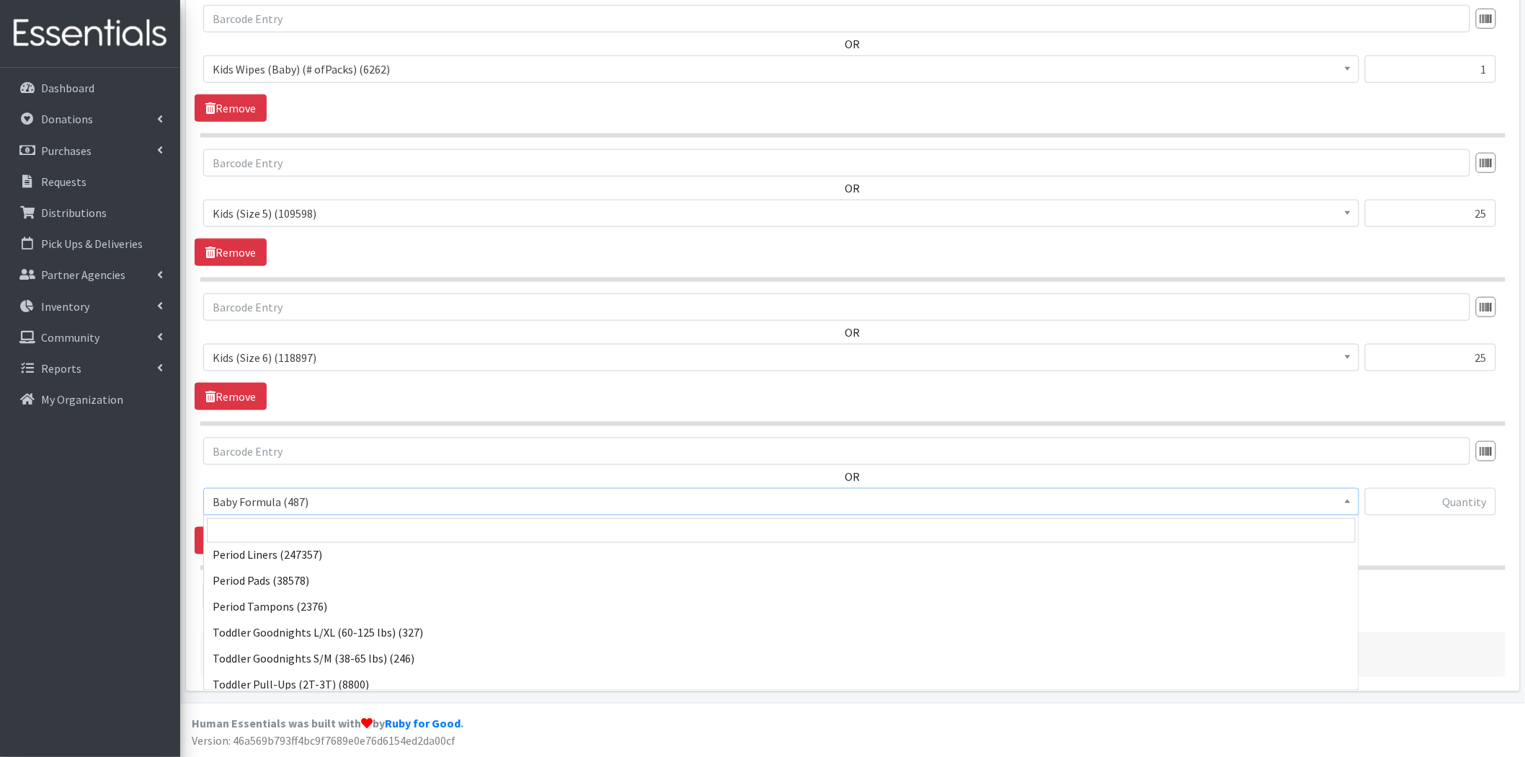
scroll to position [320, 0]
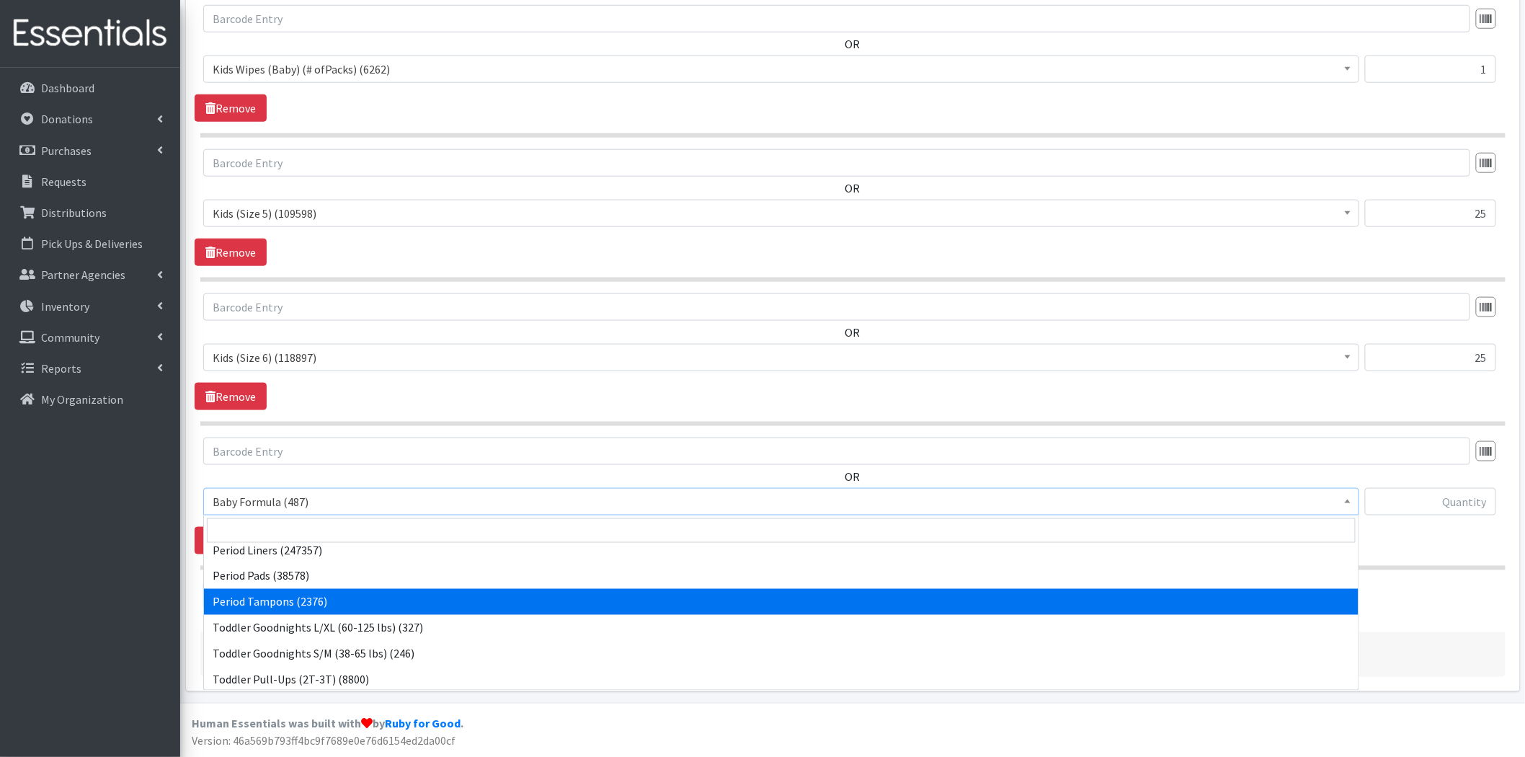
select select "1534"
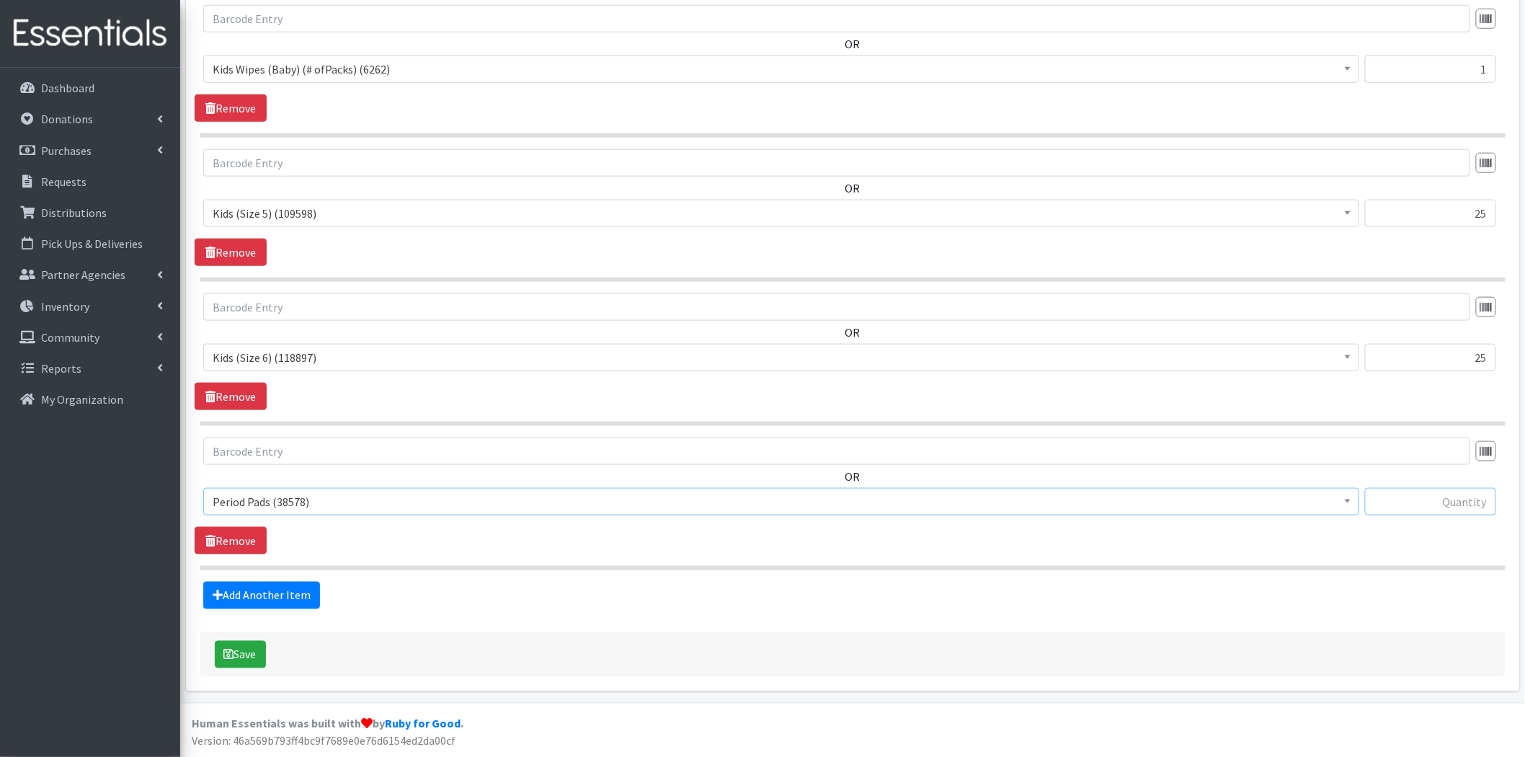
click at [1411, 507] on input "text" at bounding box center [1430, 501] width 131 height 27
type input "16"
click at [261, 656] on button "Save" at bounding box center [240, 654] width 51 height 27
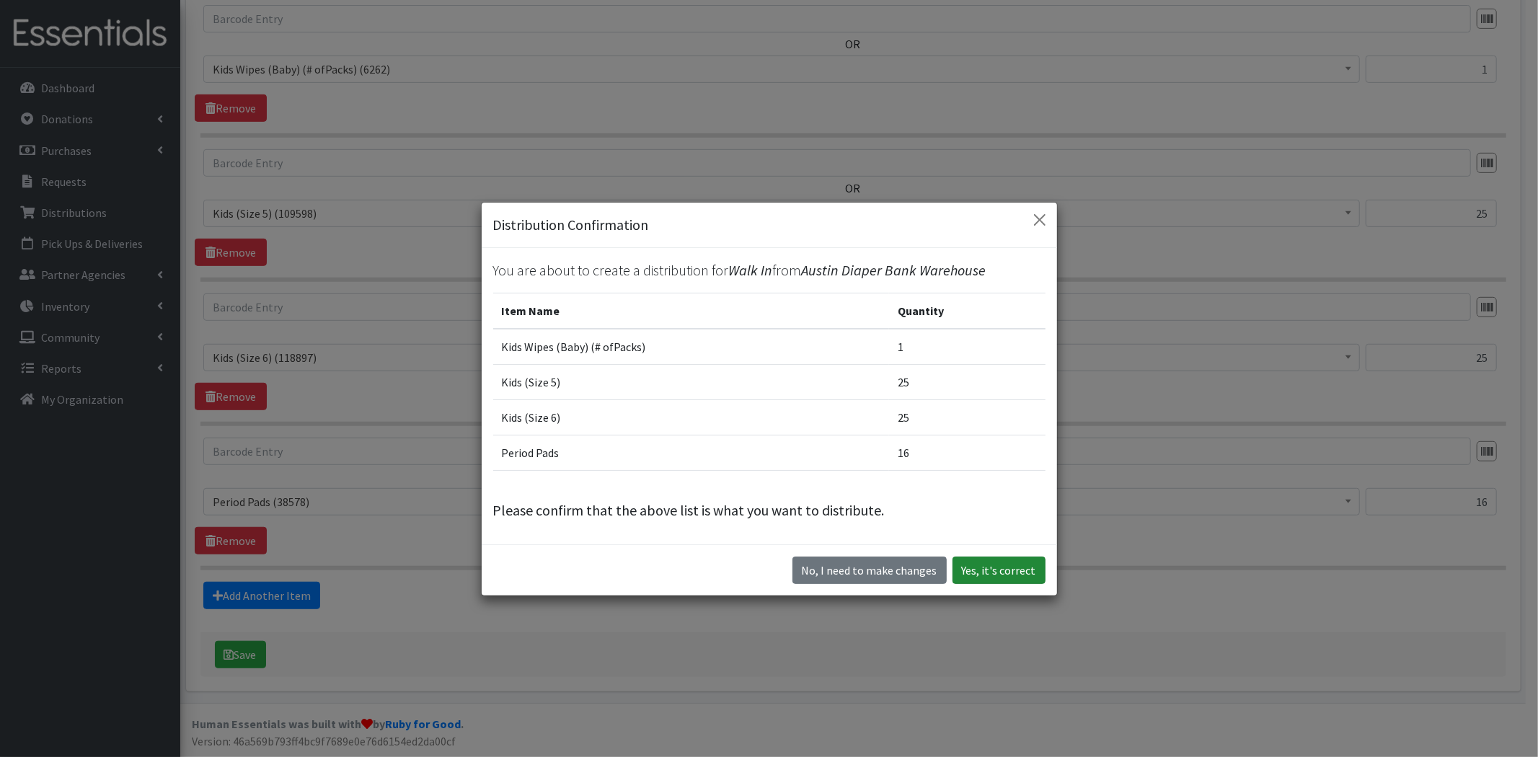
click at [1015, 560] on button "Yes, it's correct" at bounding box center [998, 569] width 93 height 27
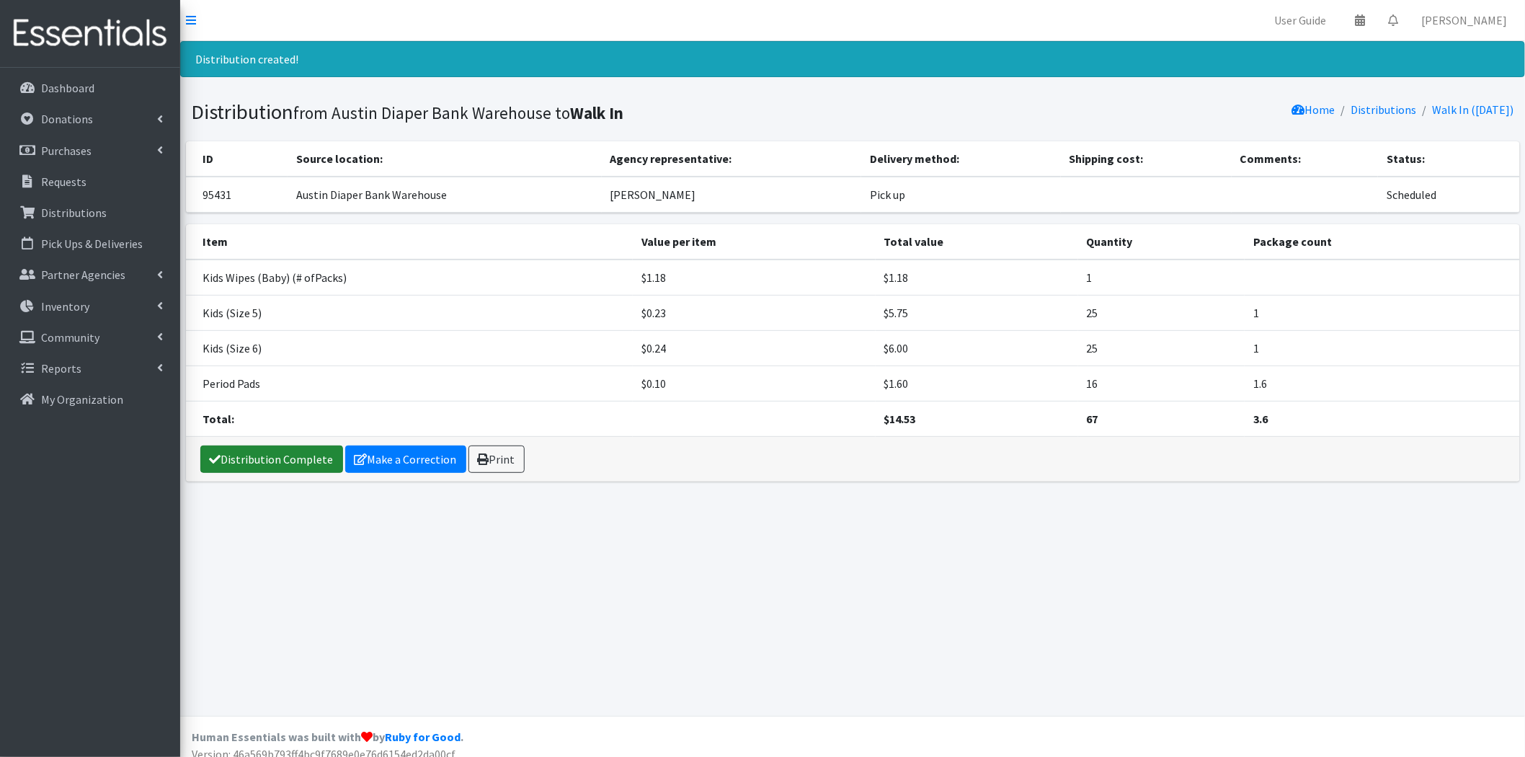
click at [296, 458] on link "Distribution Complete" at bounding box center [271, 458] width 143 height 27
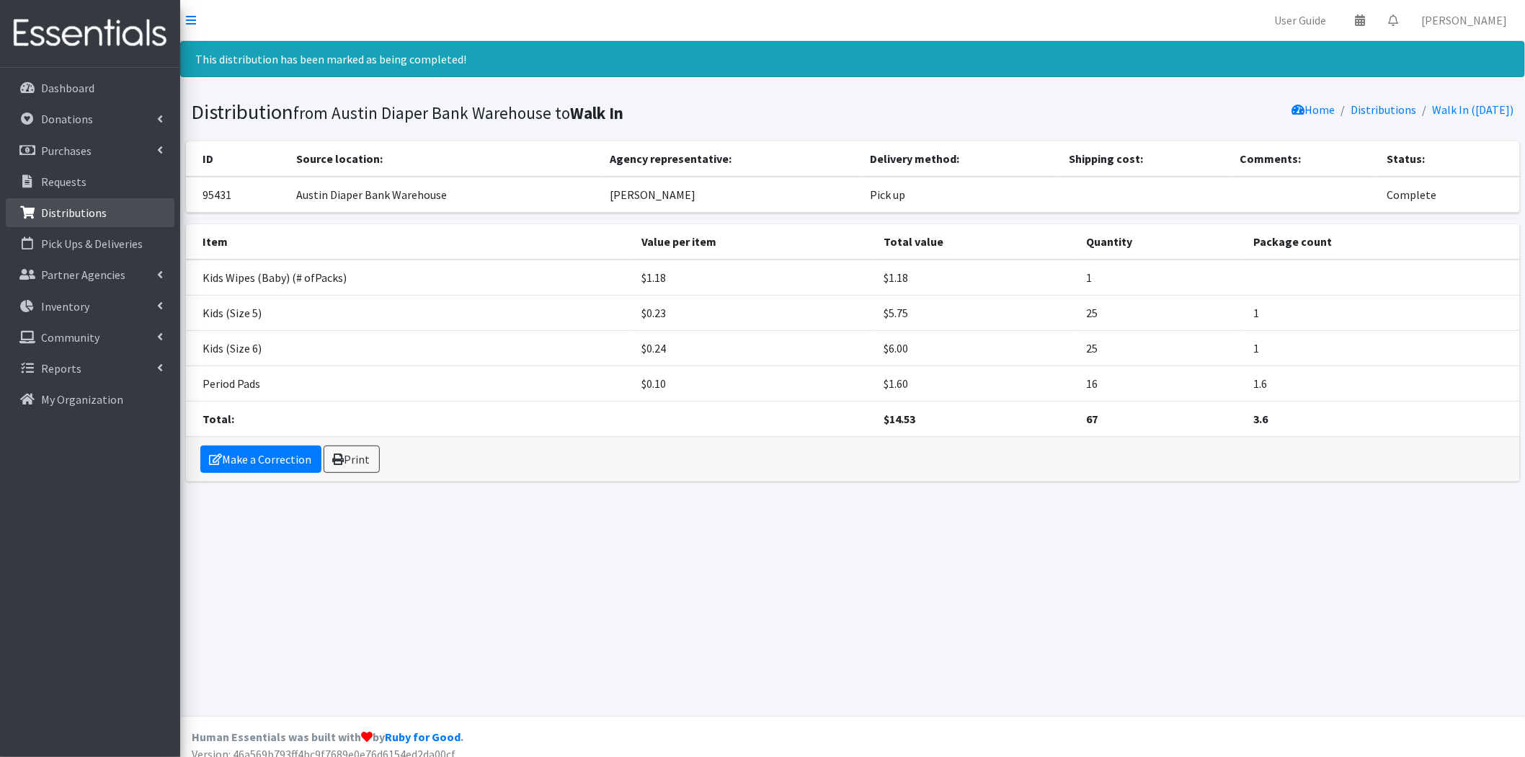
click at [68, 205] on p "Distributions" at bounding box center [74, 212] width 66 height 14
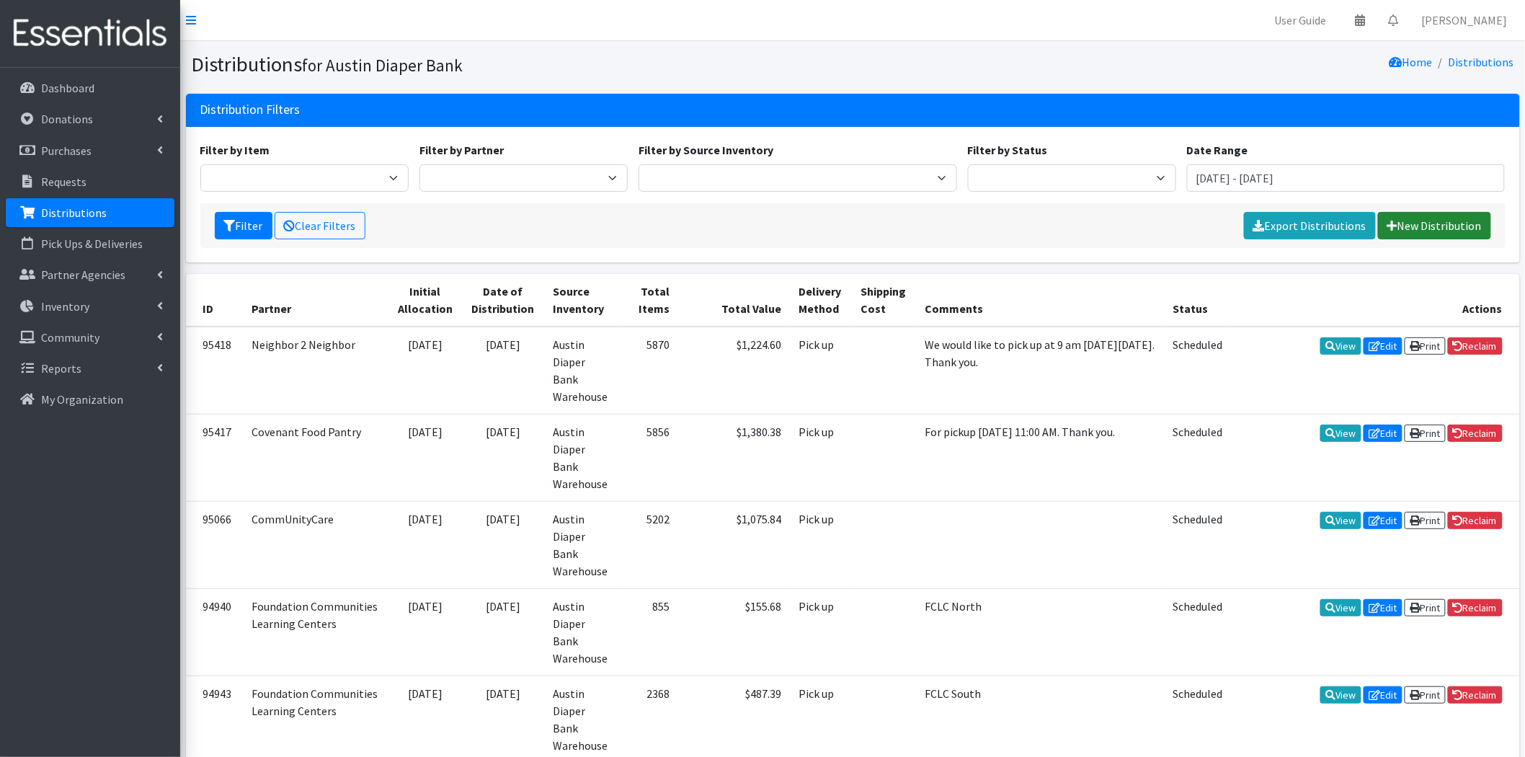
click at [1419, 218] on link "New Distribution" at bounding box center [1434, 225] width 113 height 27
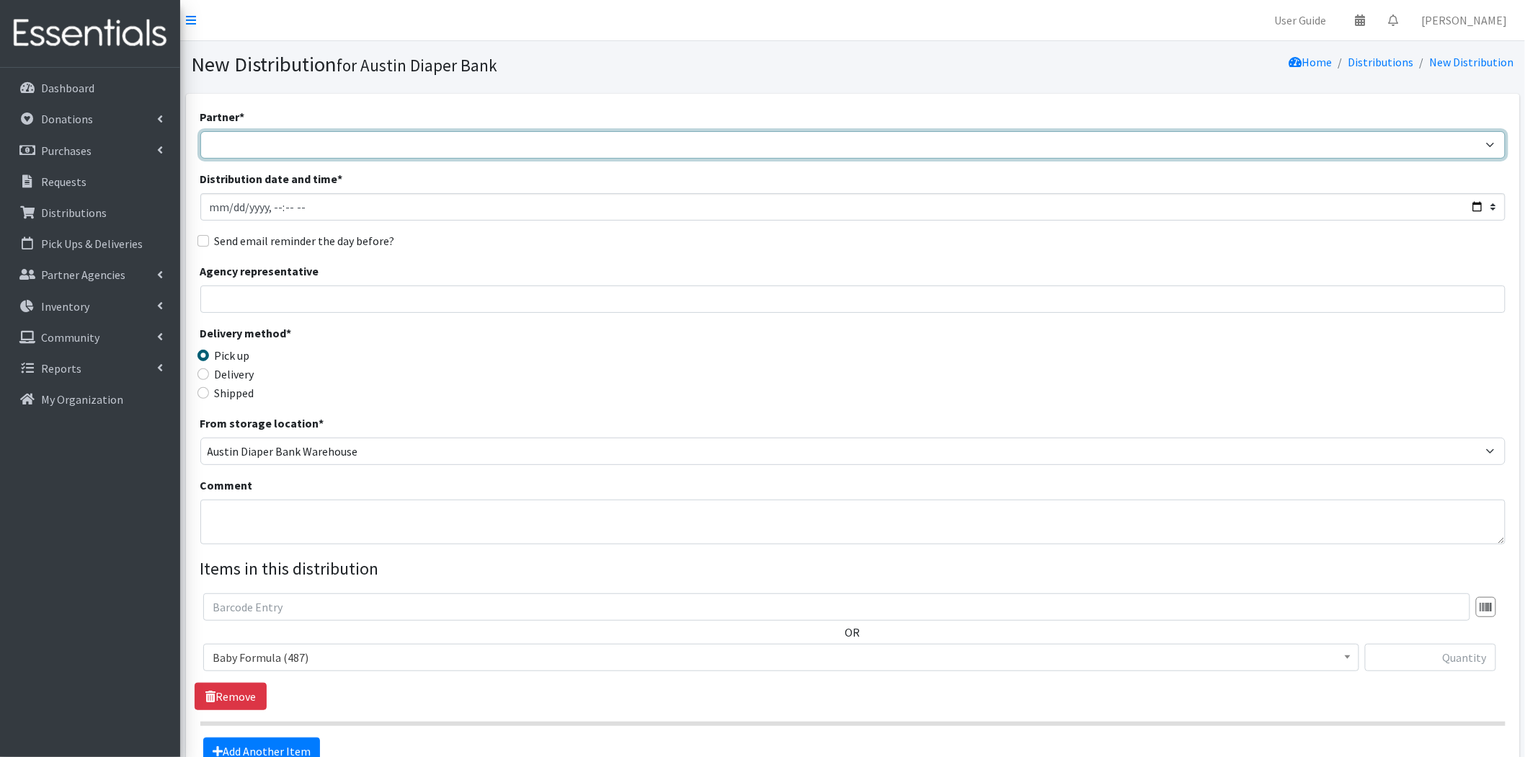
drag, startPoint x: 293, startPoint y: 134, endPoint x: 293, endPoint y: 152, distance: 18.0
click at [293, 136] on select "ADB House Account Adult Protective Services Any Baby Can [DATE] [GEOGRAPHIC_DAT…" at bounding box center [852, 144] width 1305 height 27
select select "330"
click at [200, 131] on select "ADB House Account Adult Protective Services Any Baby Can [DATE] [GEOGRAPHIC_DAT…" at bounding box center [852, 144] width 1305 height 27
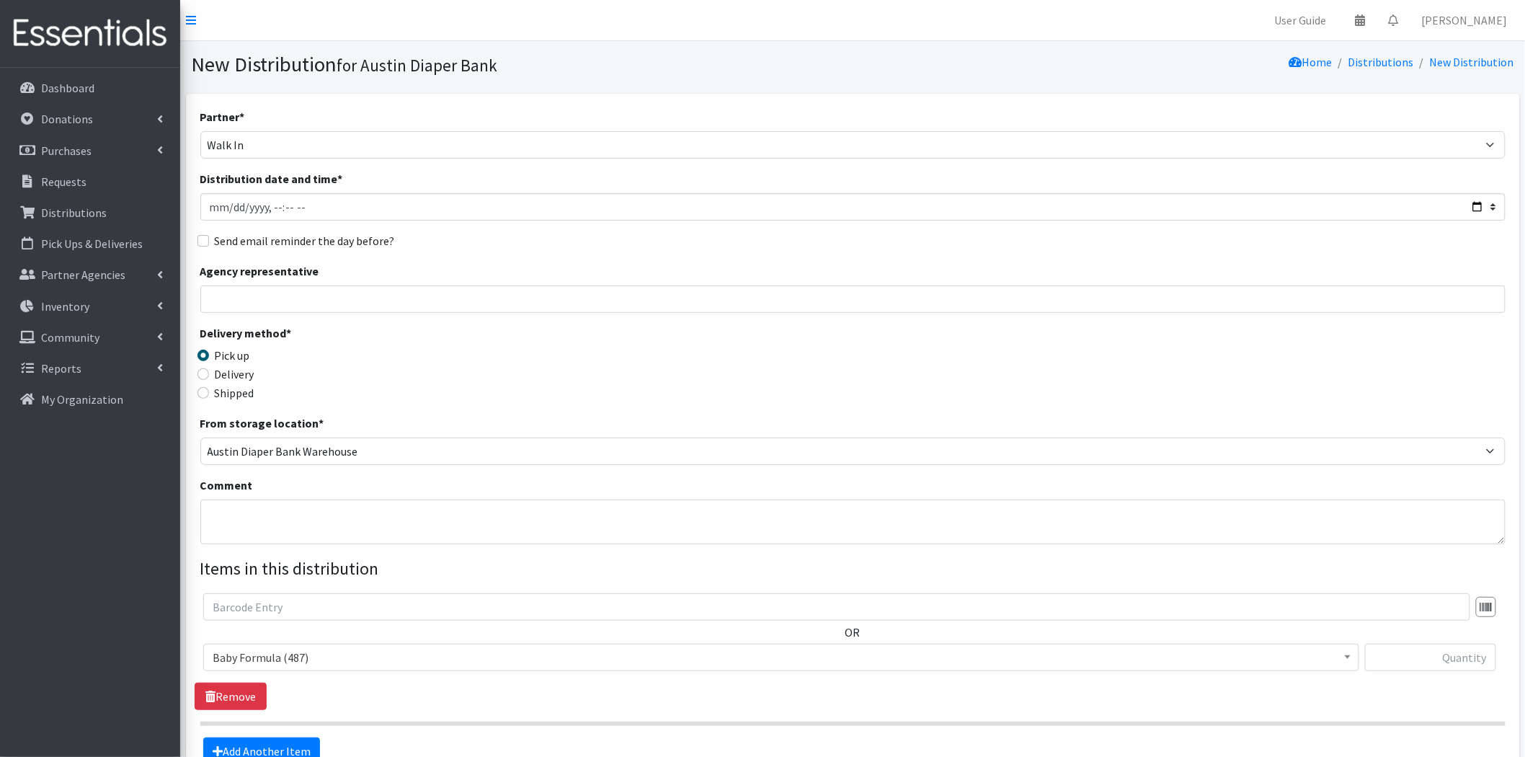
click at [264, 317] on div "Partner * ADB House Account Adult Protective Services Any Baby Can [DATE] [GEOG…" at bounding box center [852, 436] width 1305 height 657
click at [278, 299] on input "Agency representative" at bounding box center [852, 298] width 1305 height 27
type input "[PERSON_NAME]"
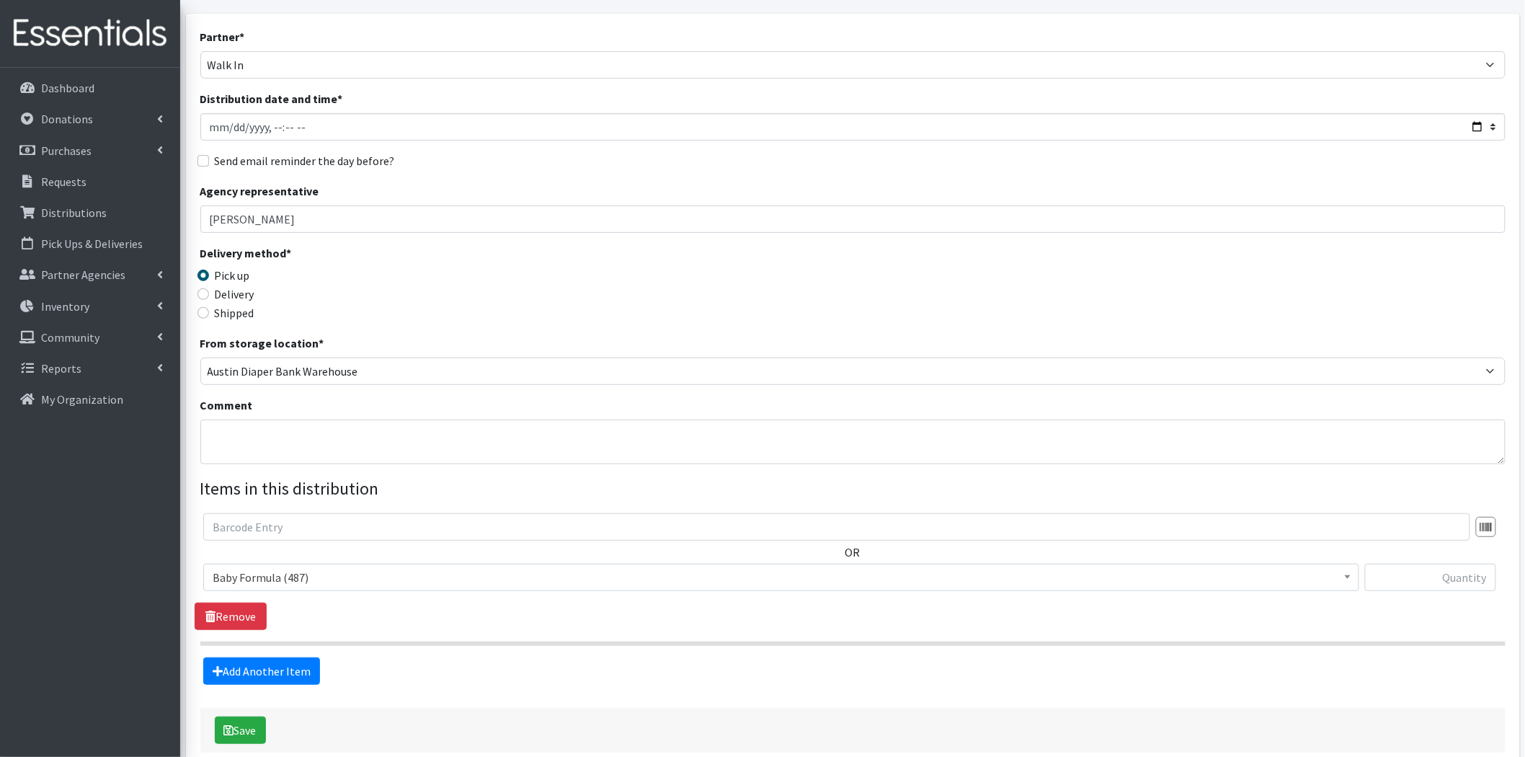
click at [366, 573] on span "Baby Formula (487)" at bounding box center [781, 577] width 1137 height 20
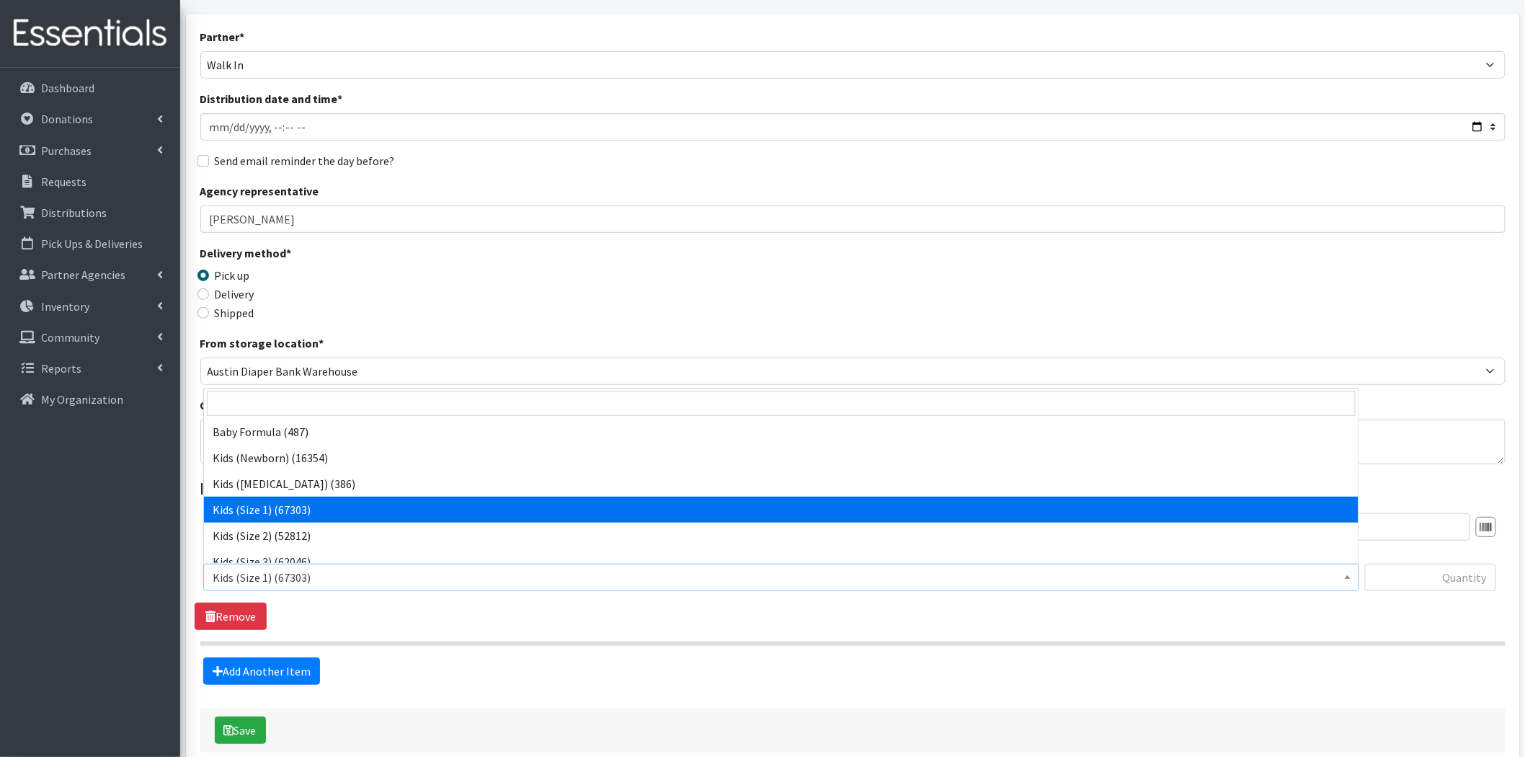
drag, startPoint x: 345, startPoint y: 571, endPoint x: 356, endPoint y: 559, distance: 16.8
click at [345, 572] on span "Kids (Size 1) (67303)" at bounding box center [781, 577] width 1137 height 20
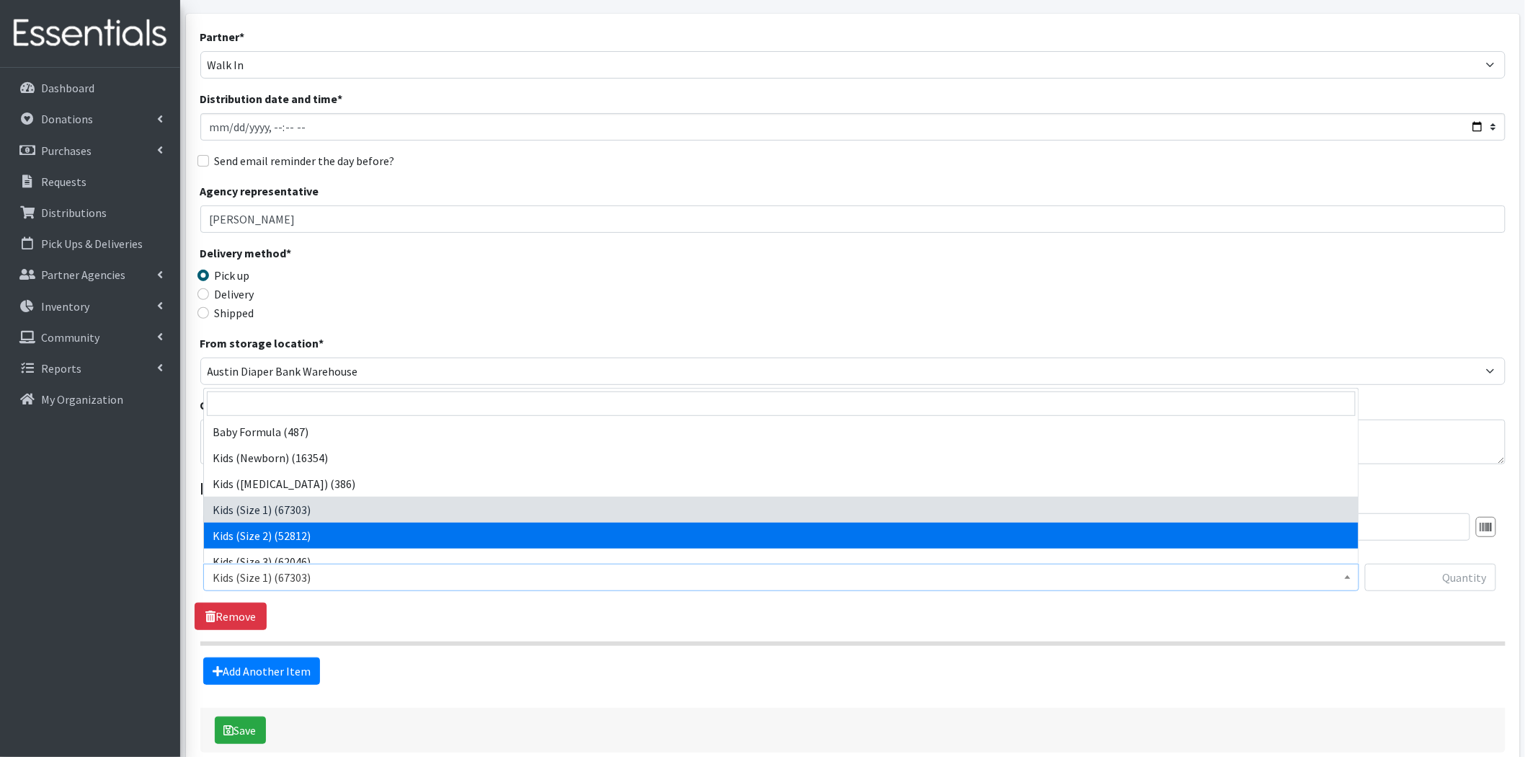
select select "440"
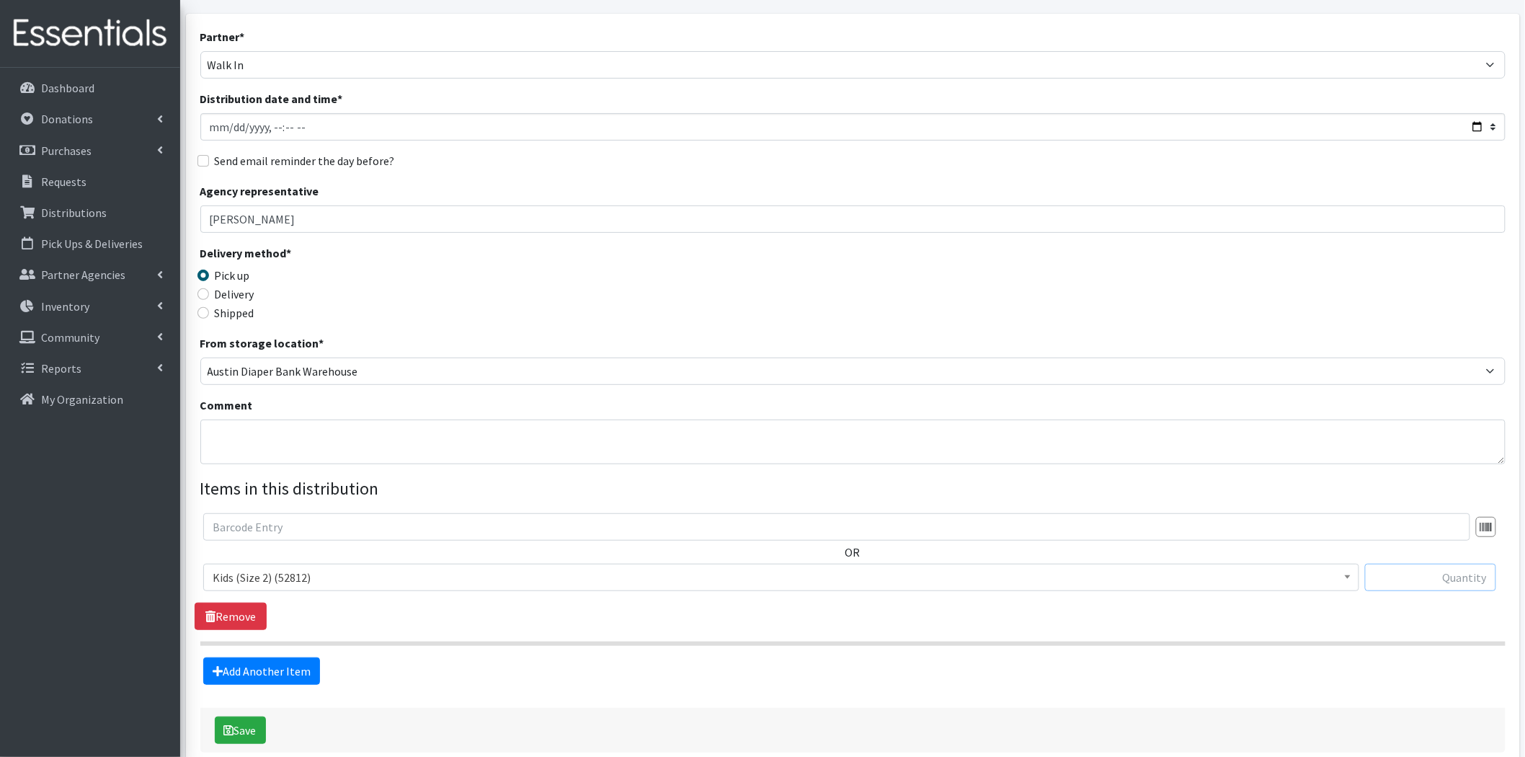
click at [1460, 572] on input "text" at bounding box center [1430, 577] width 131 height 27
drag, startPoint x: 1460, startPoint y: 577, endPoint x: 1454, endPoint y: 589, distance: 13.2
click at [1454, 587] on input "text" at bounding box center [1430, 577] width 131 height 27
click at [1458, 582] on input "text" at bounding box center [1430, 577] width 131 height 27
type input "25"
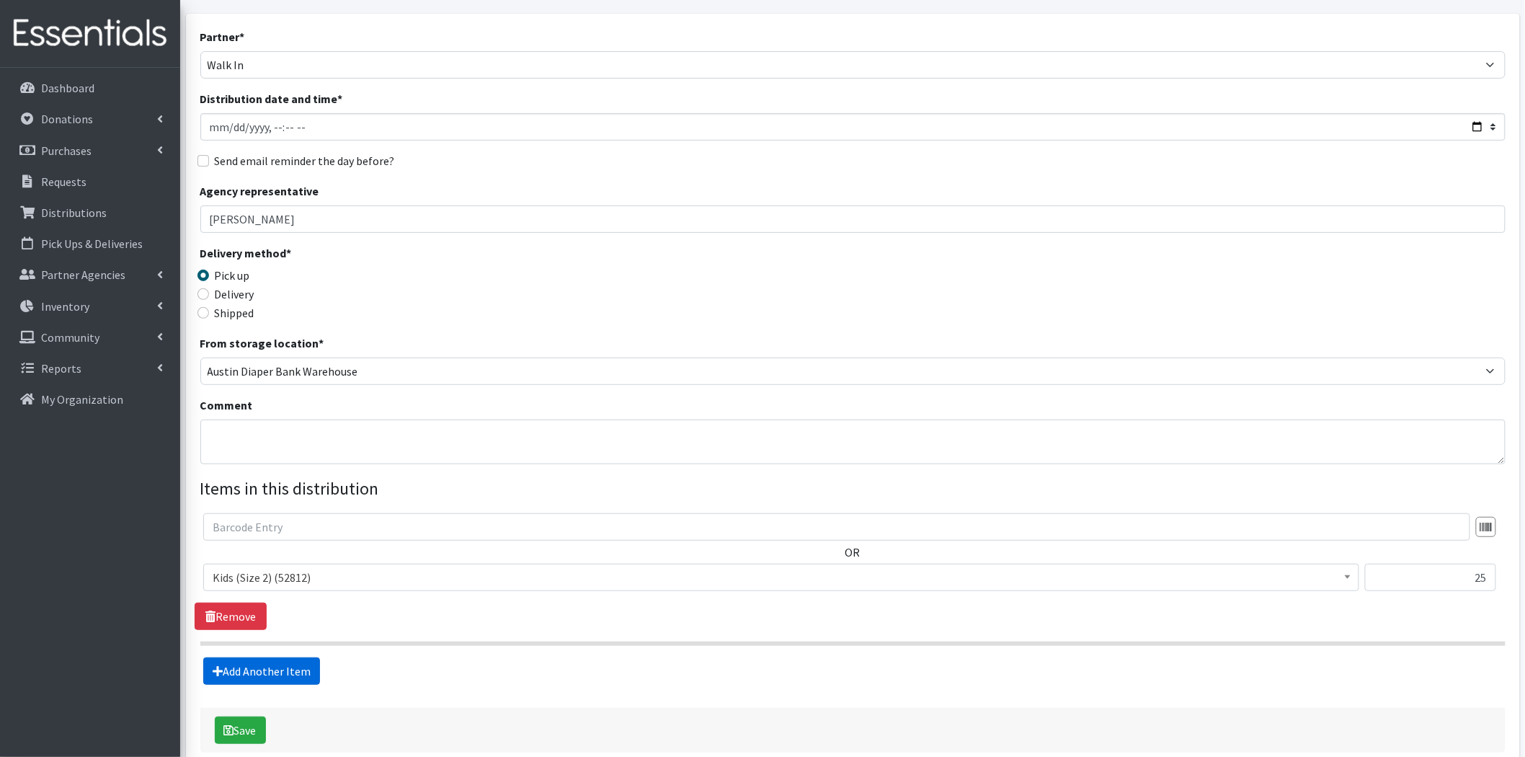
click at [293, 668] on link "Add Another Item" at bounding box center [261, 670] width 117 height 27
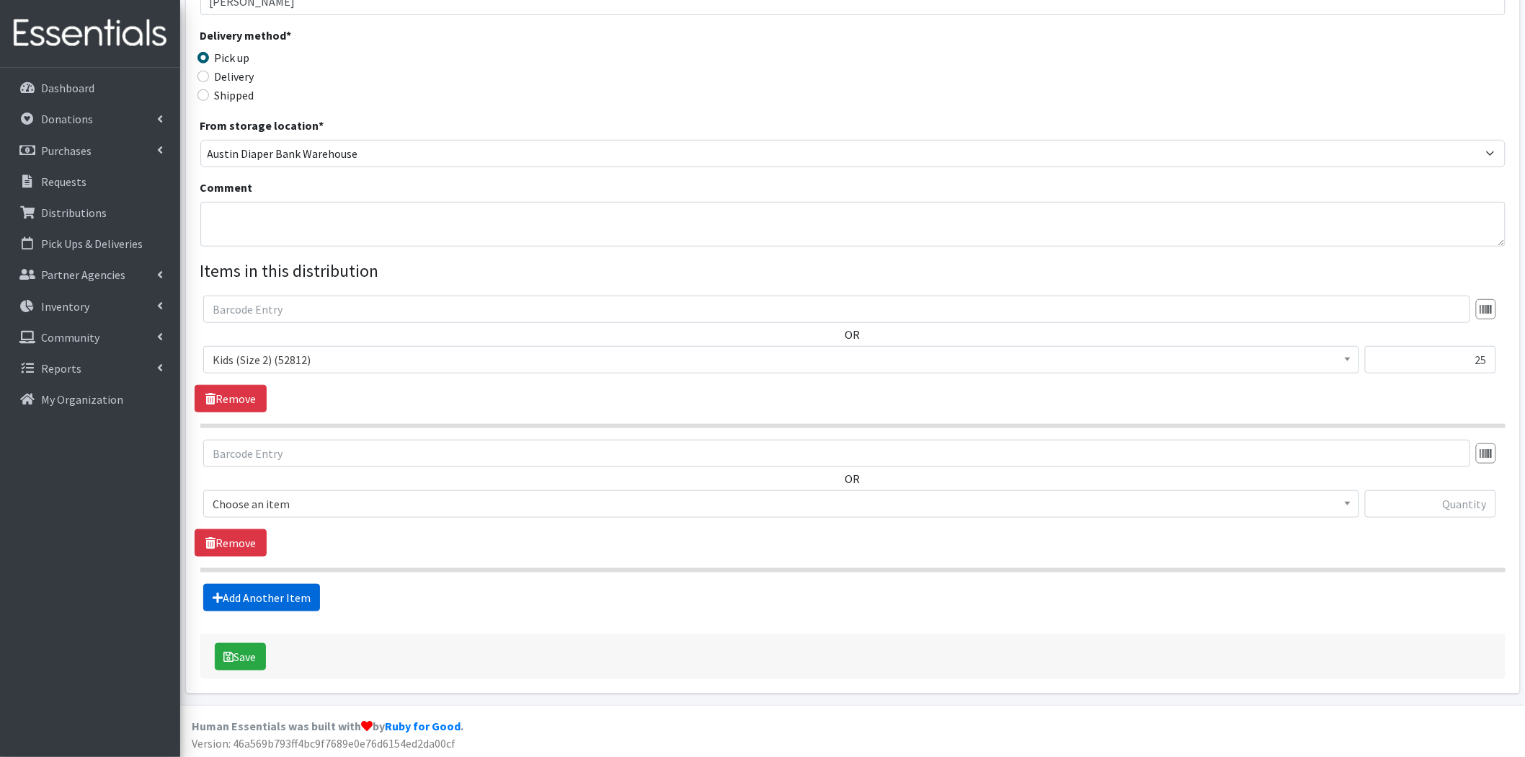
scroll to position [300, 0]
click at [314, 518] on span "Baby Formula (487) Kids (Newborn) (16354) Kids ([MEDICAL_DATA]) (386) Kids (Siz…" at bounding box center [781, 507] width 1156 height 39
click at [326, 494] on span "Baby Formula (487)" at bounding box center [781, 502] width 1137 height 20
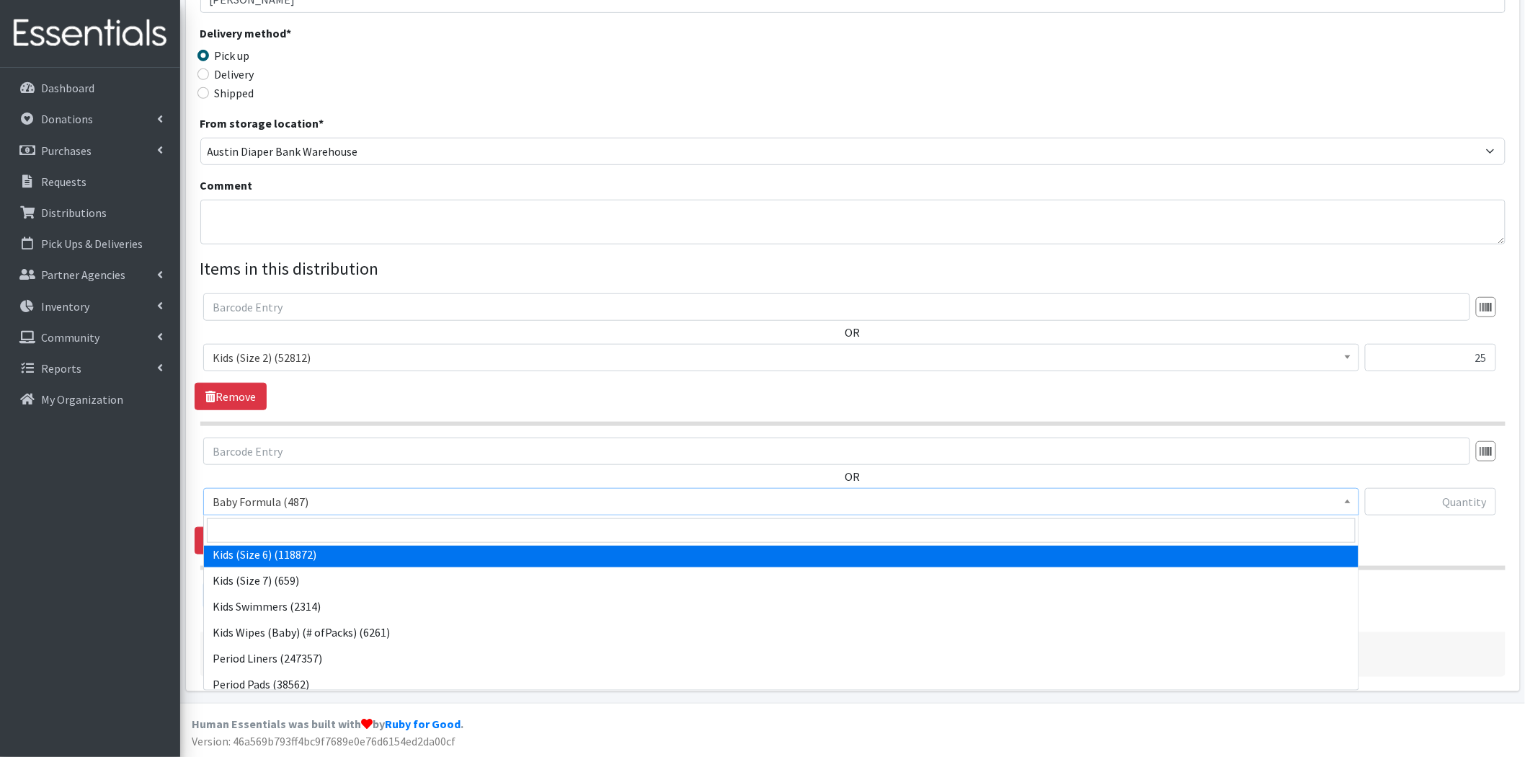
scroll to position [240, 0]
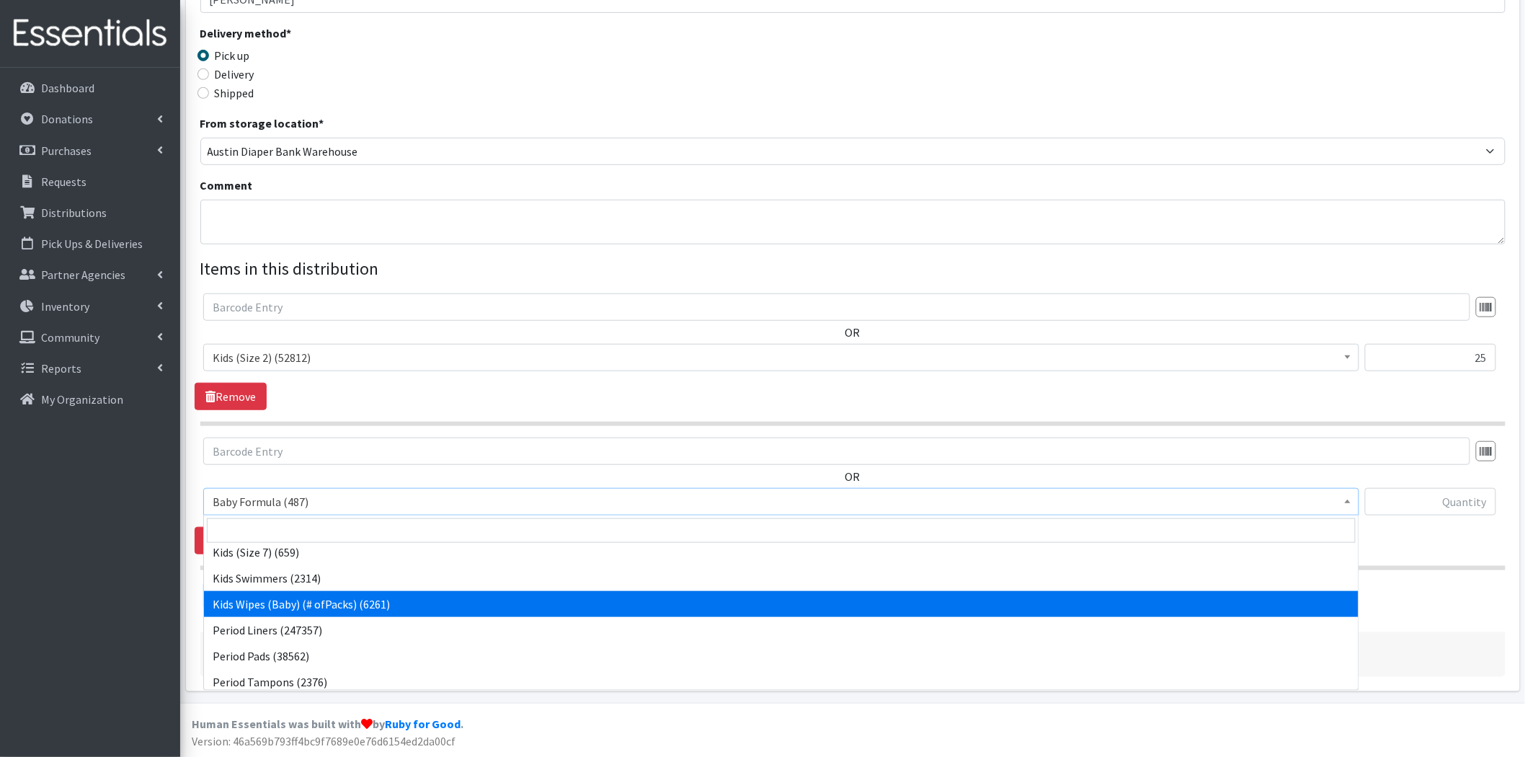
select select "434"
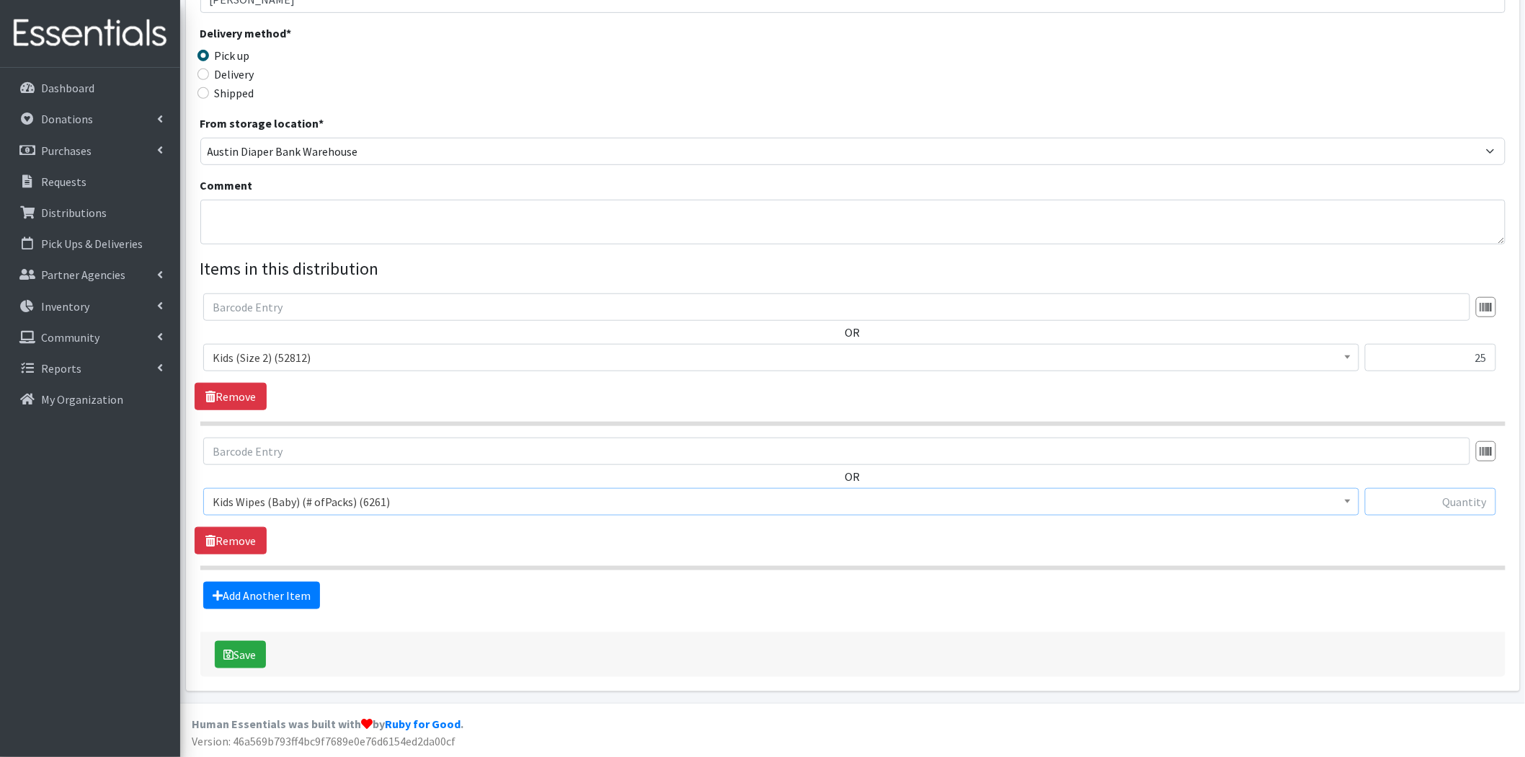
click at [1492, 490] on input "text" at bounding box center [1430, 501] width 131 height 27
type input "2"
click at [1349, 559] on section "OR Baby Formula (487) Kids (Newborn) (16354) Kids ([MEDICAL_DATA]) (386) Kids (…" at bounding box center [852, 504] width 1305 height 133
click at [318, 578] on fieldset "Items in this distribution OR Baby Formula (487) Kids (Newborn) (16354) Kids ([…" at bounding box center [852, 432] width 1305 height 353
click at [312, 590] on link "Add Another Item" at bounding box center [261, 595] width 117 height 27
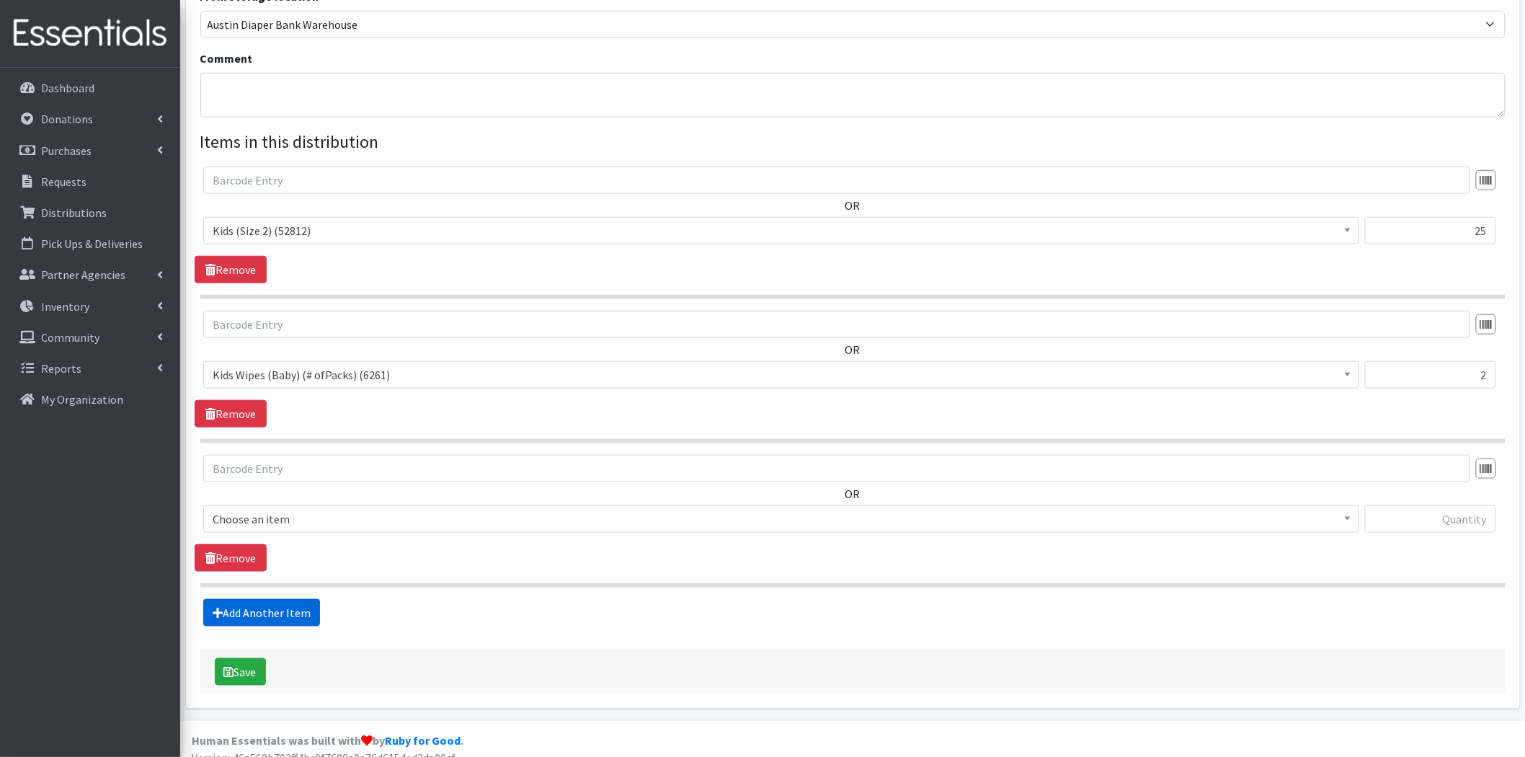
scroll to position [444, 0]
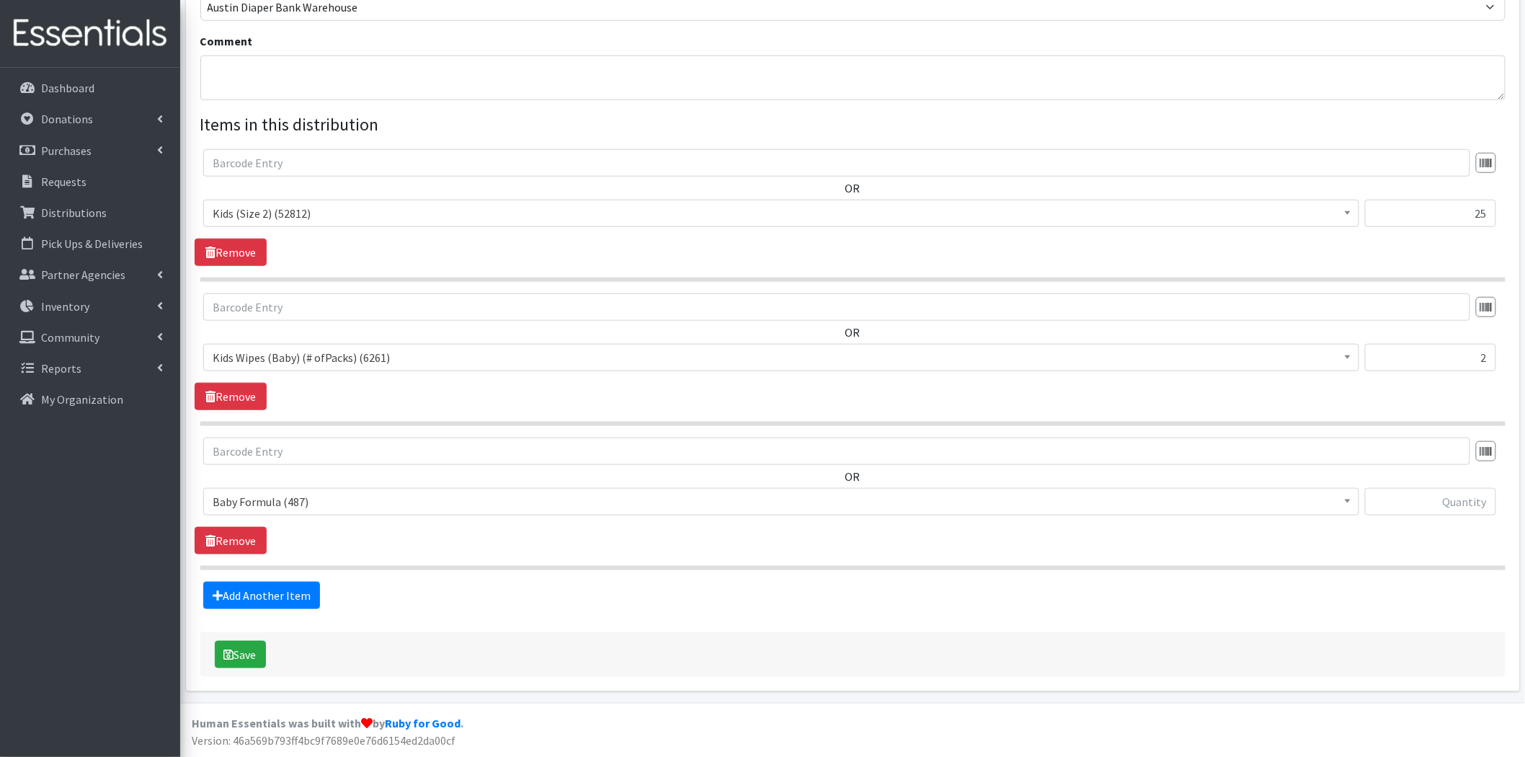
click at [357, 494] on span "Baby Formula (487)" at bounding box center [781, 502] width 1137 height 20
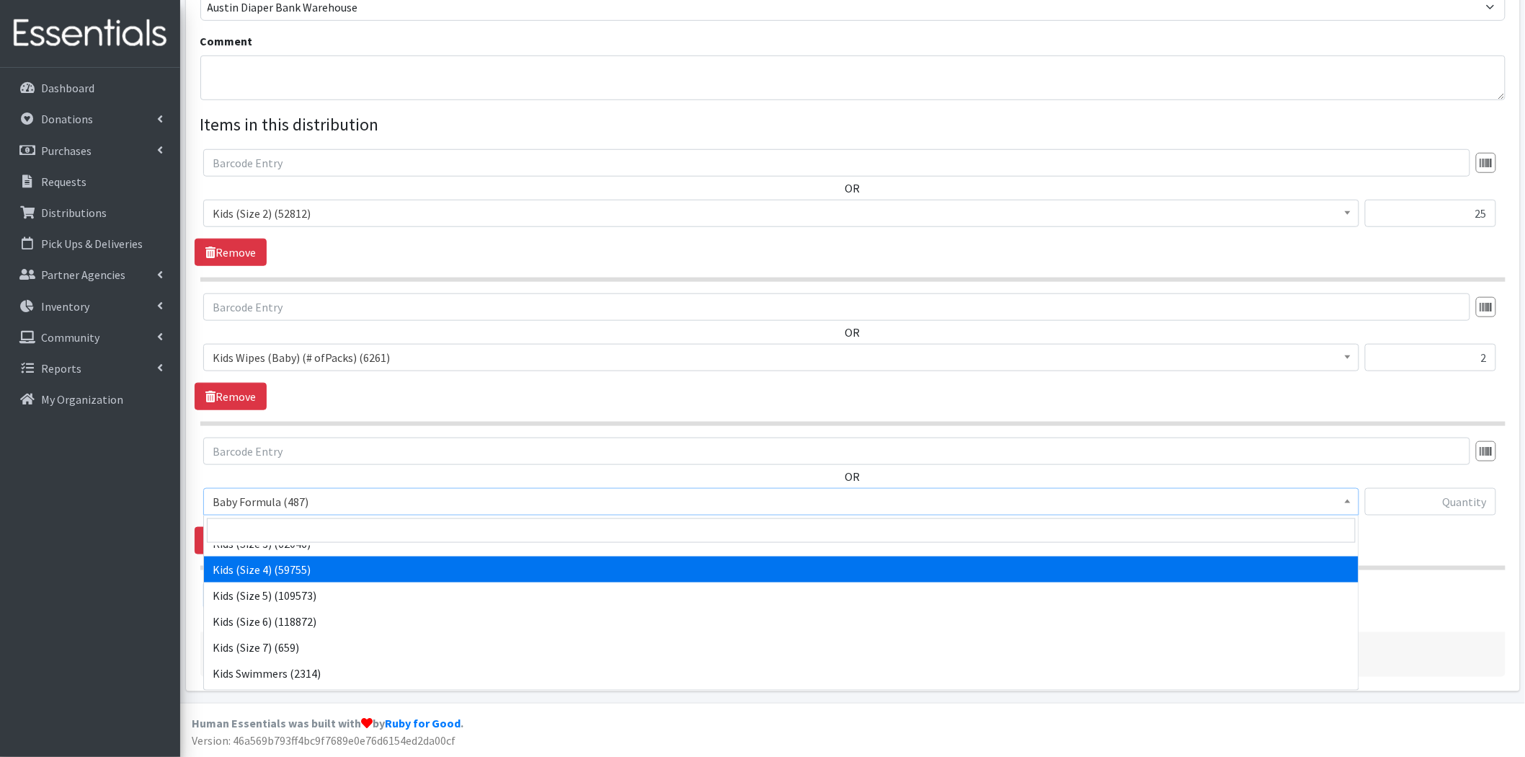
scroll to position [240, 0]
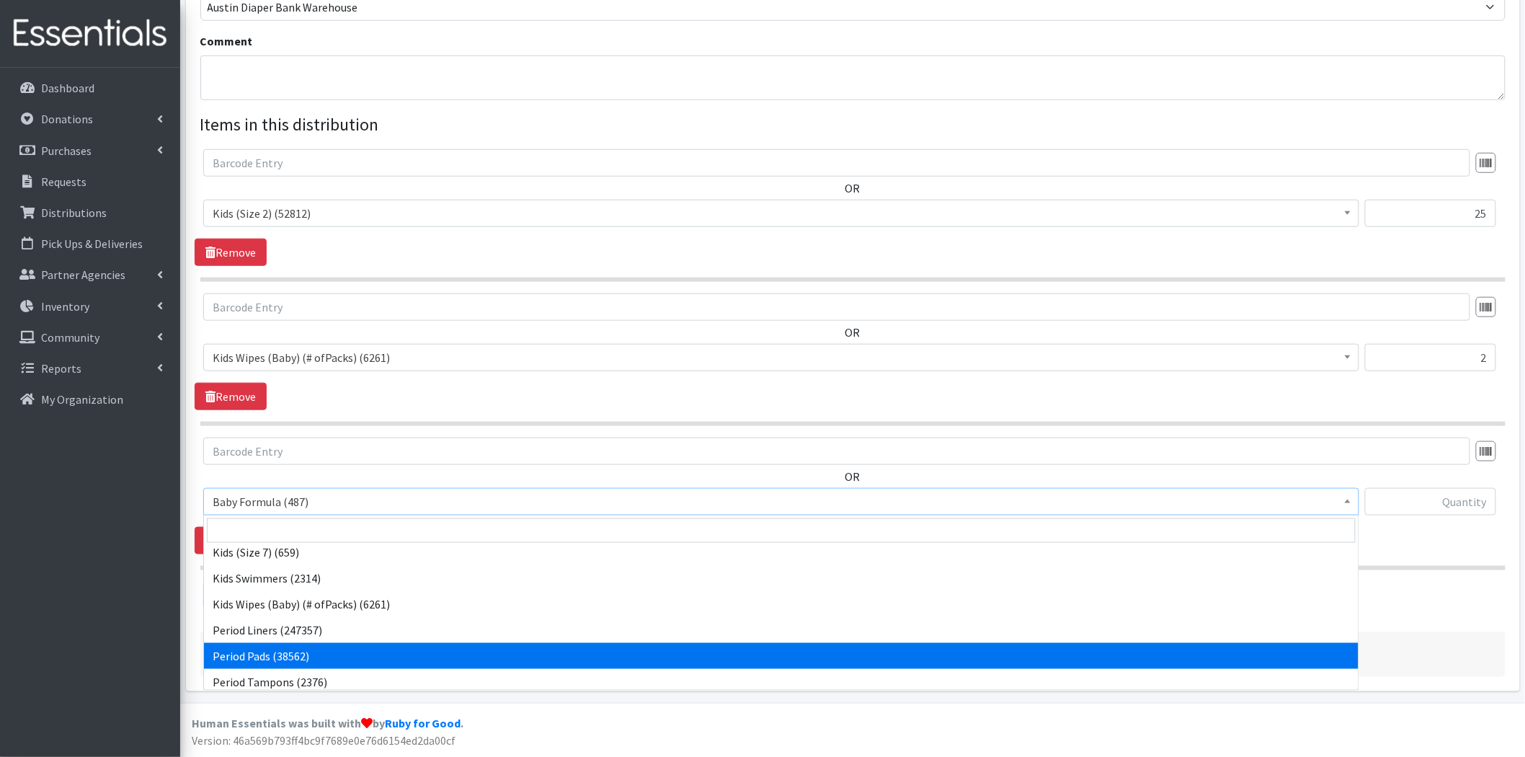
drag, startPoint x: 332, startPoint y: 650, endPoint x: 645, endPoint y: 600, distance: 316.8
select select "1534"
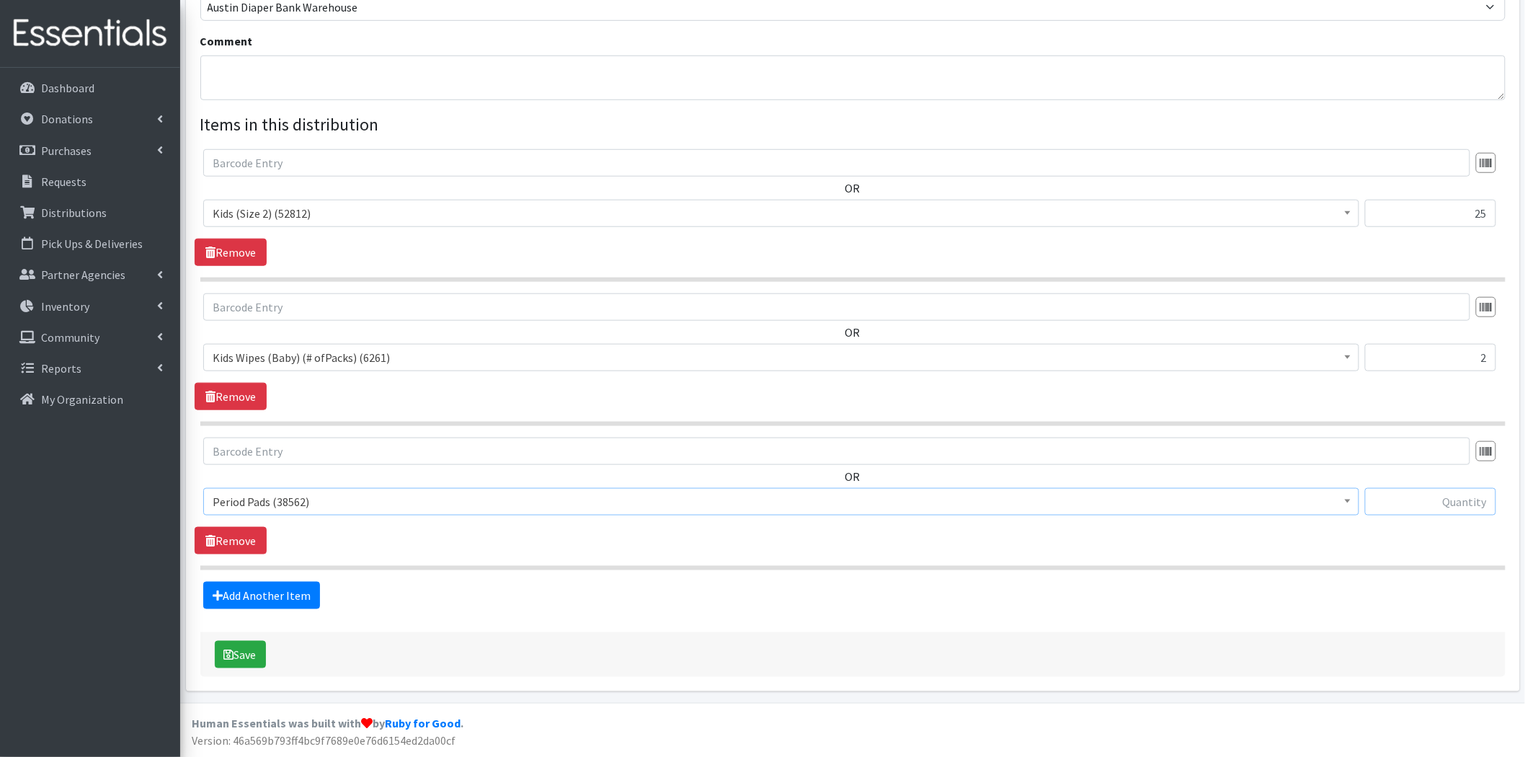
click at [1431, 505] on input "text" at bounding box center [1430, 501] width 131 height 27
type input "10"
click at [1401, 543] on div "OR Baby Formula (487) Kids (Newborn) (16354) Kids ([MEDICAL_DATA]) (386) Kids (…" at bounding box center [853, 496] width 1316 height 117
click at [290, 599] on link "Add Another Item" at bounding box center [261, 595] width 117 height 27
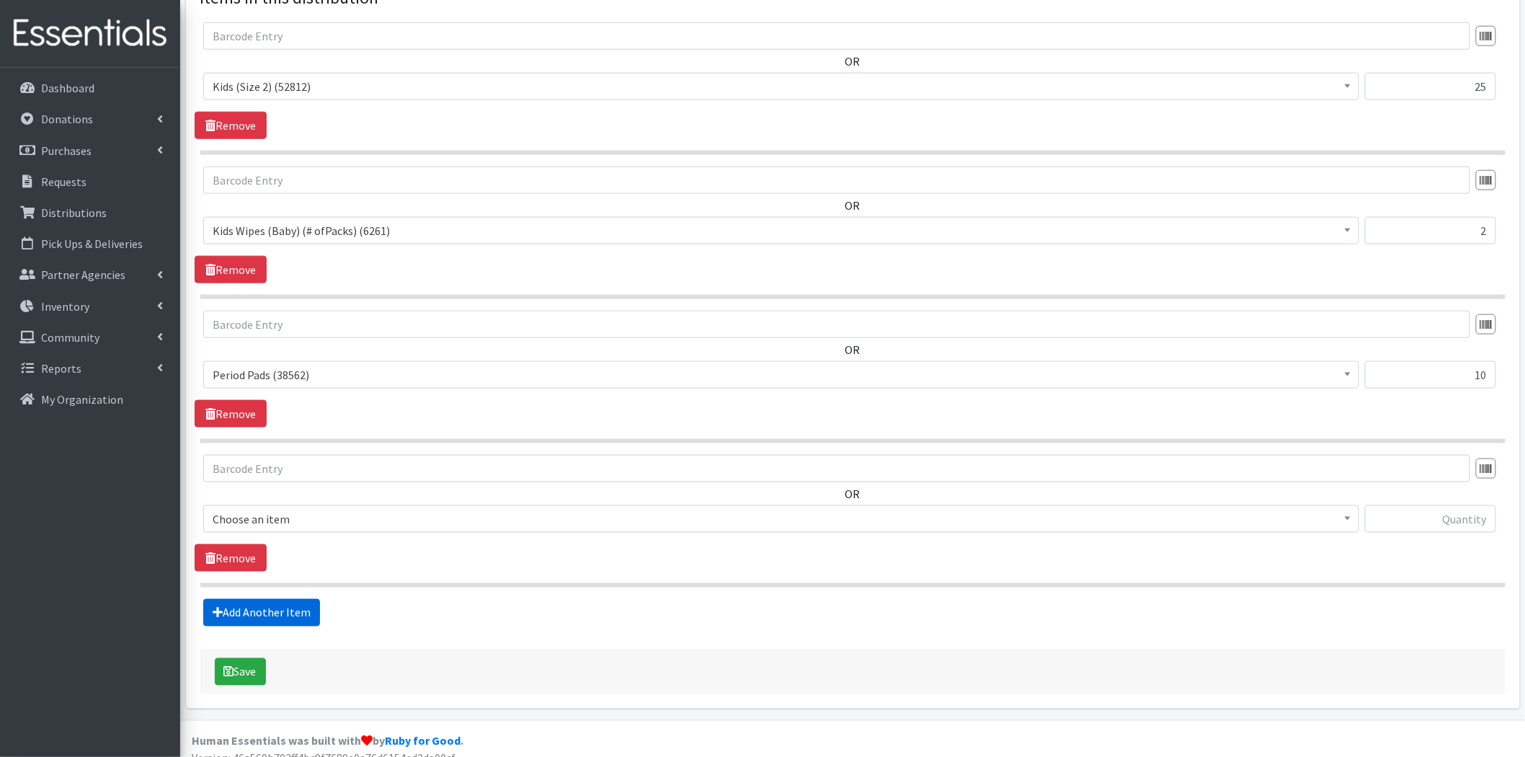
scroll to position [588, 0]
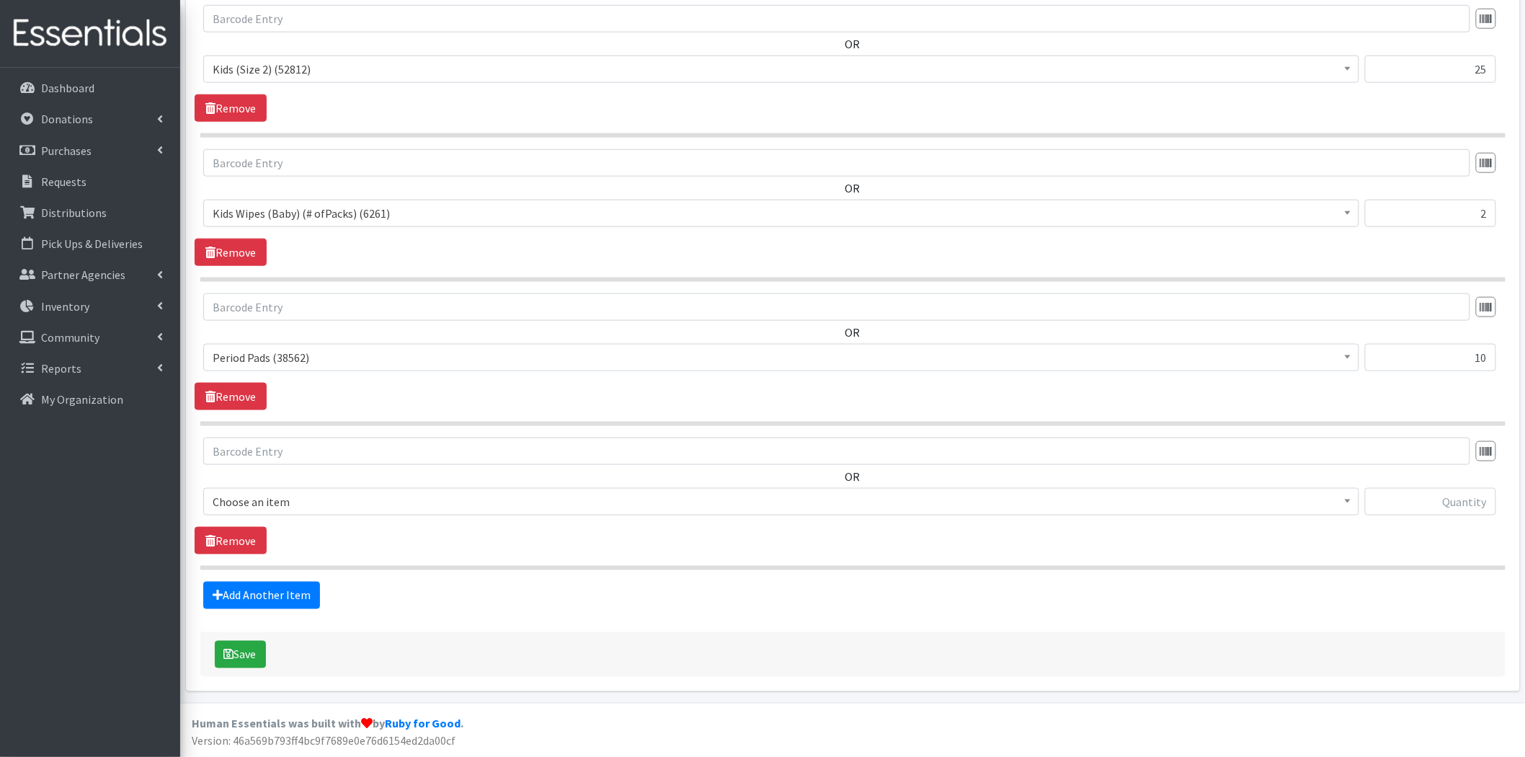
click at [335, 495] on span "Choose an item" at bounding box center [781, 502] width 1137 height 20
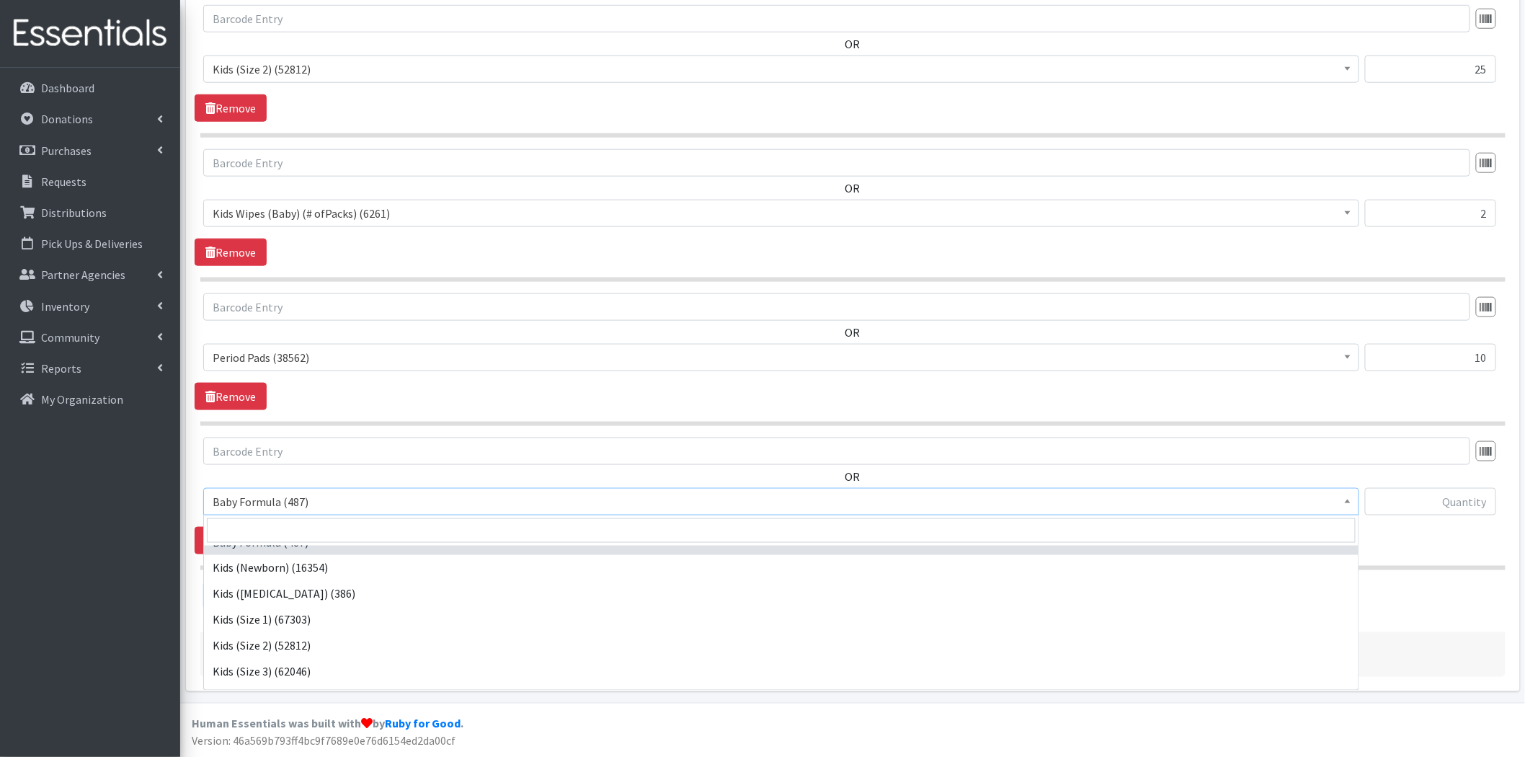
scroll to position [0, 0]
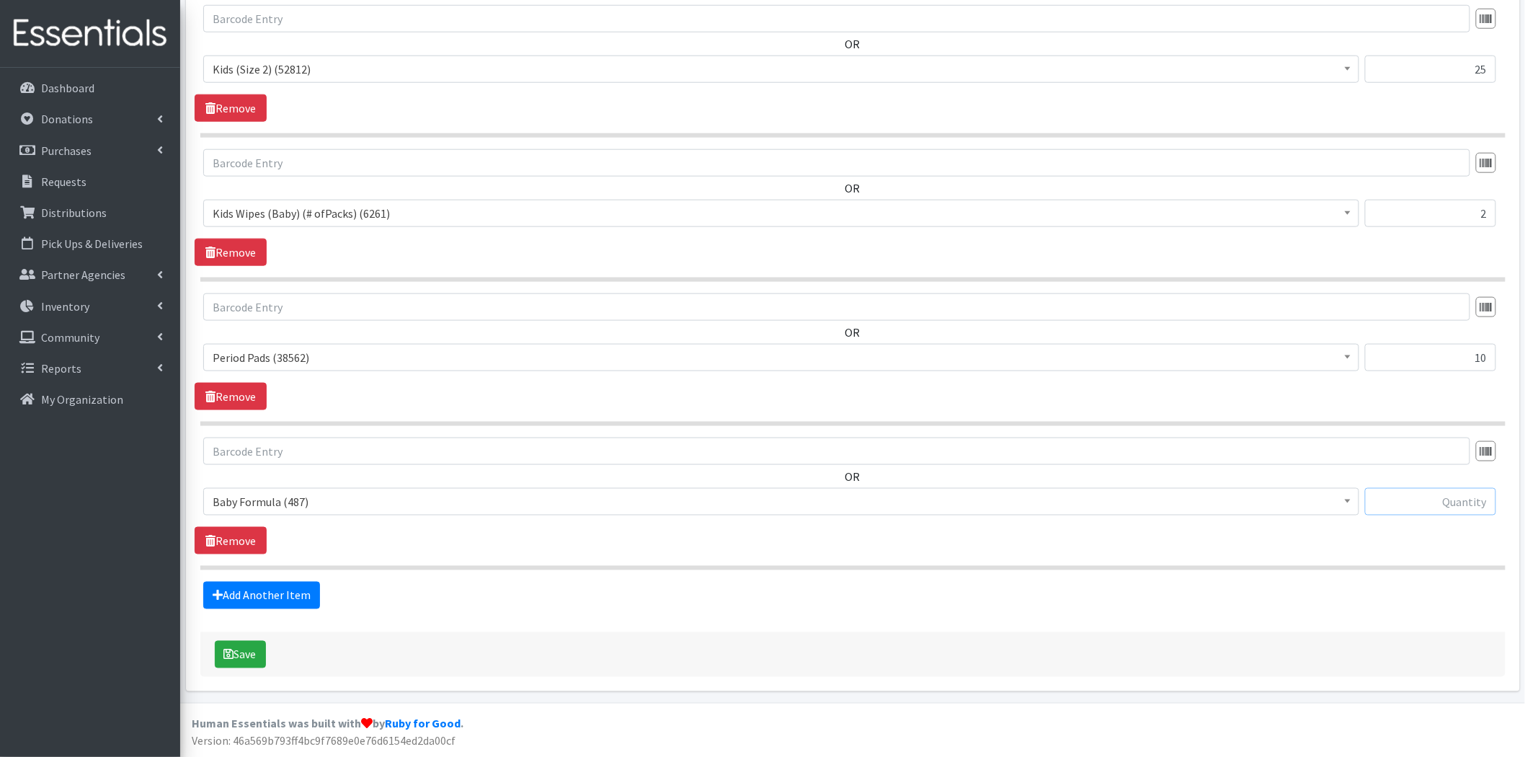
click at [1440, 497] on input "text" at bounding box center [1430, 501] width 131 height 27
type input "1"
click at [1406, 538] on div "OR Baby Formula (487) Kids (Newborn) (16354) Kids ([MEDICAL_DATA]) (386) Kids (…" at bounding box center [853, 496] width 1316 height 117
click at [242, 649] on button "Save" at bounding box center [240, 654] width 51 height 27
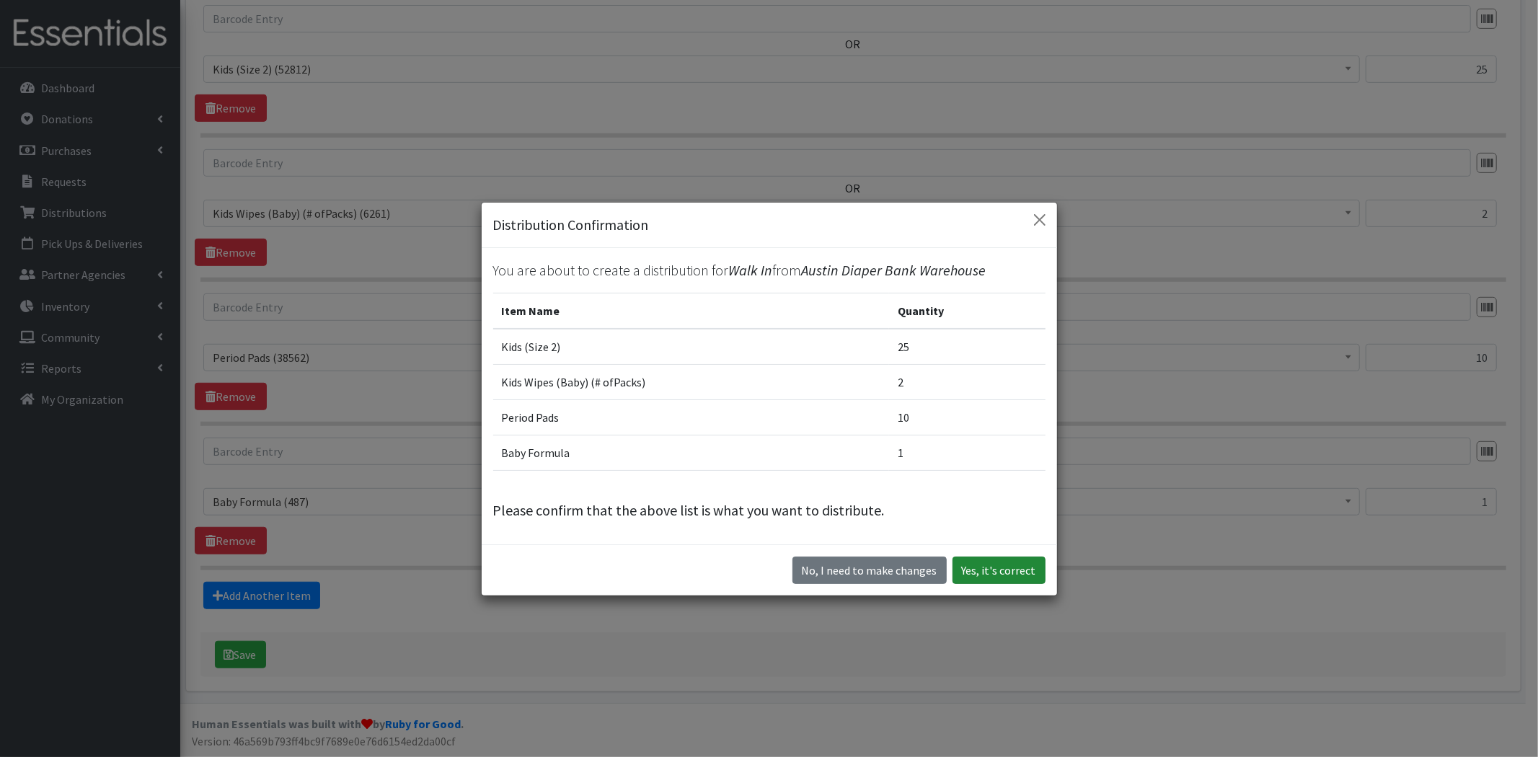
click at [1026, 574] on button "Yes, it's correct" at bounding box center [998, 569] width 93 height 27
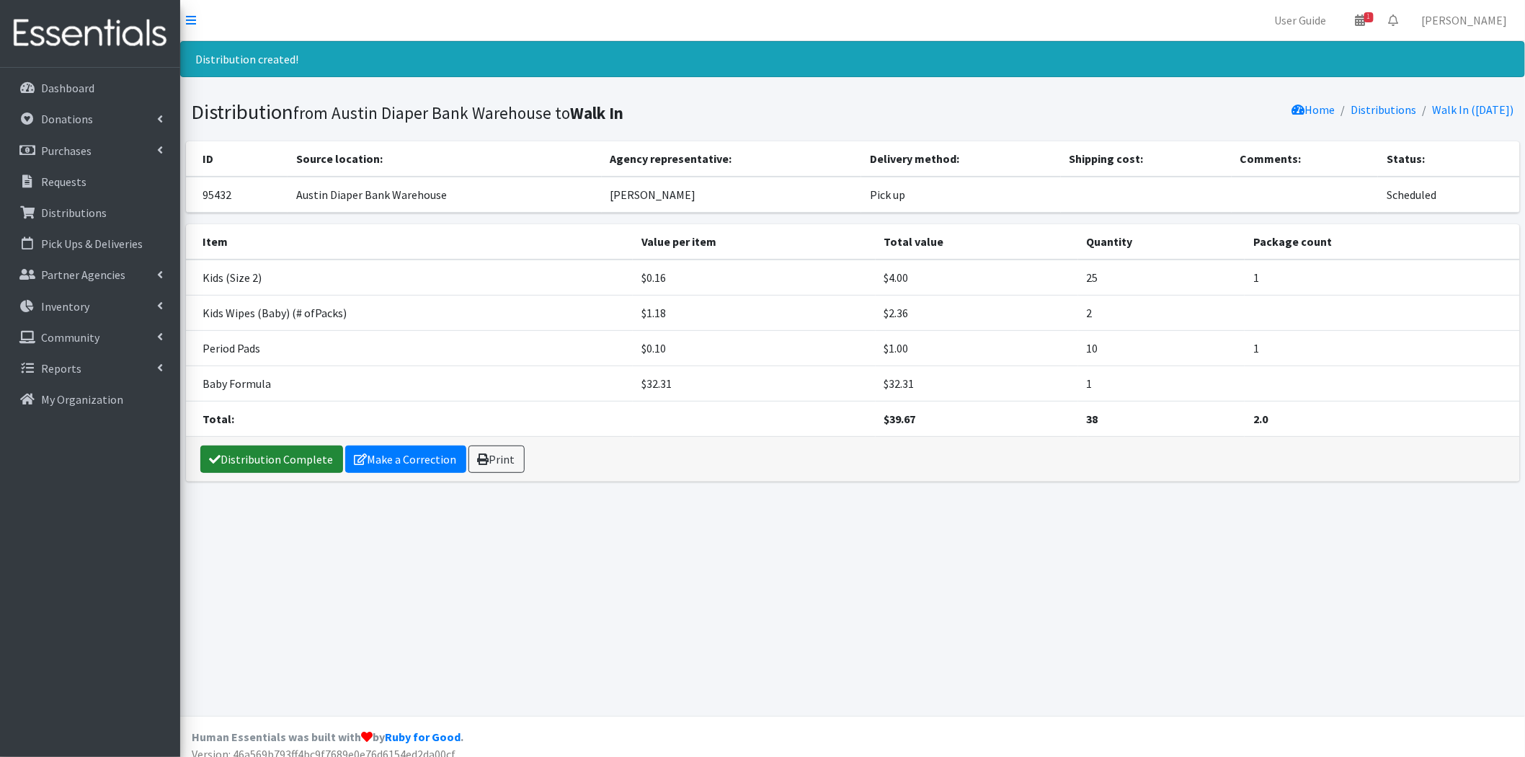
click at [219, 456] on icon at bounding box center [216, 459] width 12 height 12
